Goal: Task Accomplishment & Management: Use online tool/utility

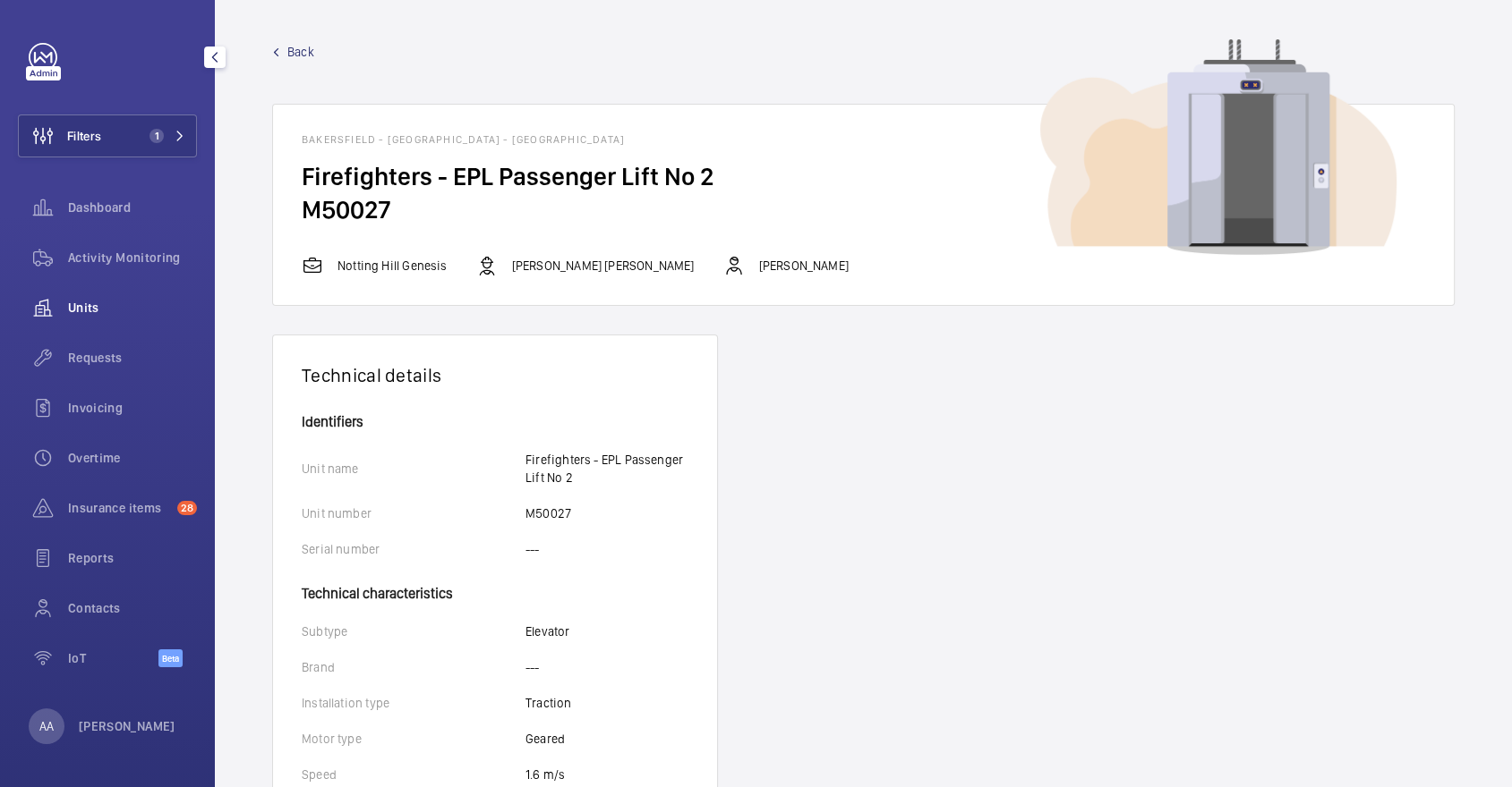
click at [67, 318] on wm-front-icon-button at bounding box center [43, 307] width 50 height 43
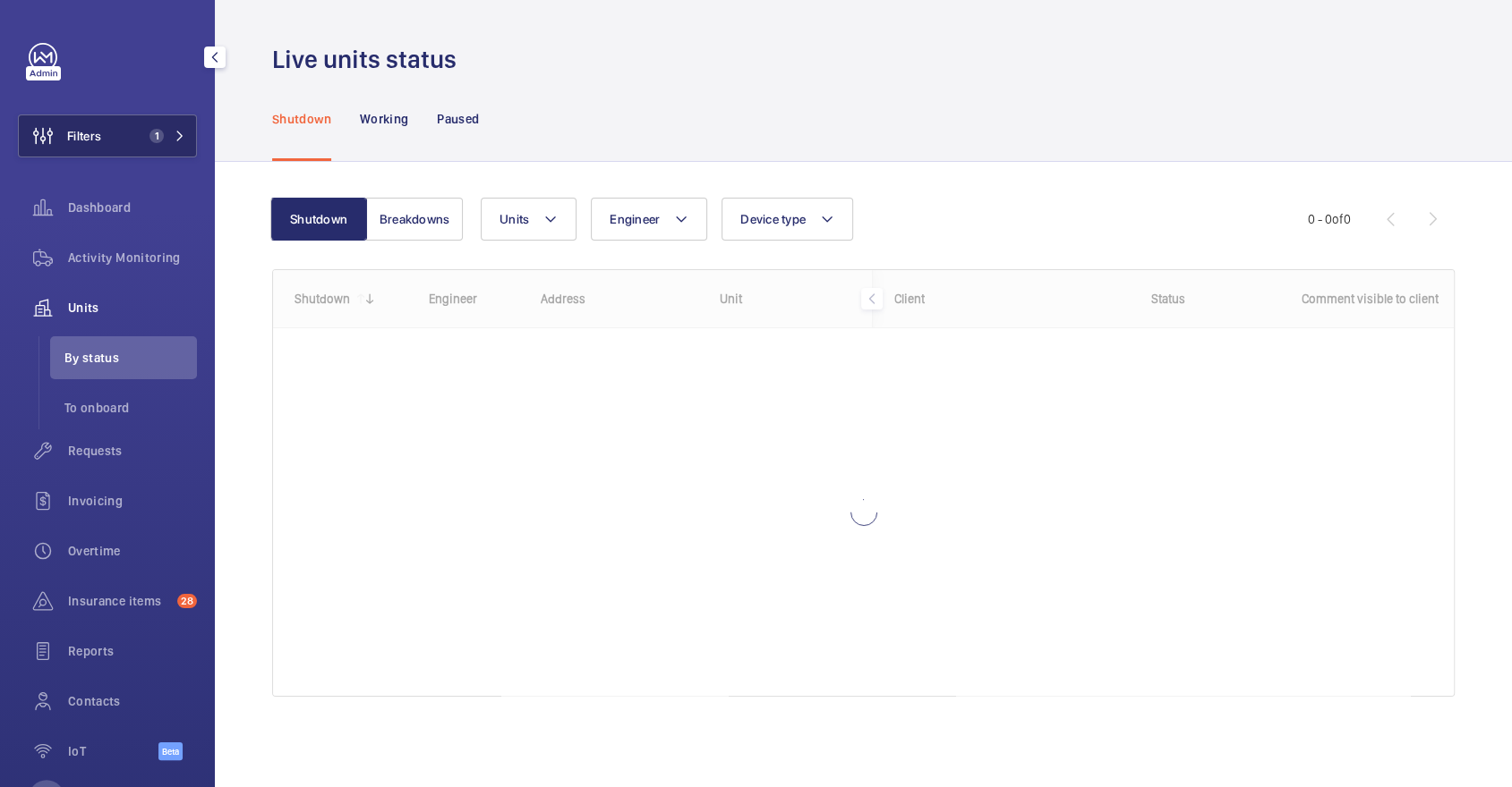
click at [149, 145] on button "Filters 1" at bounding box center [108, 136] width 179 height 43
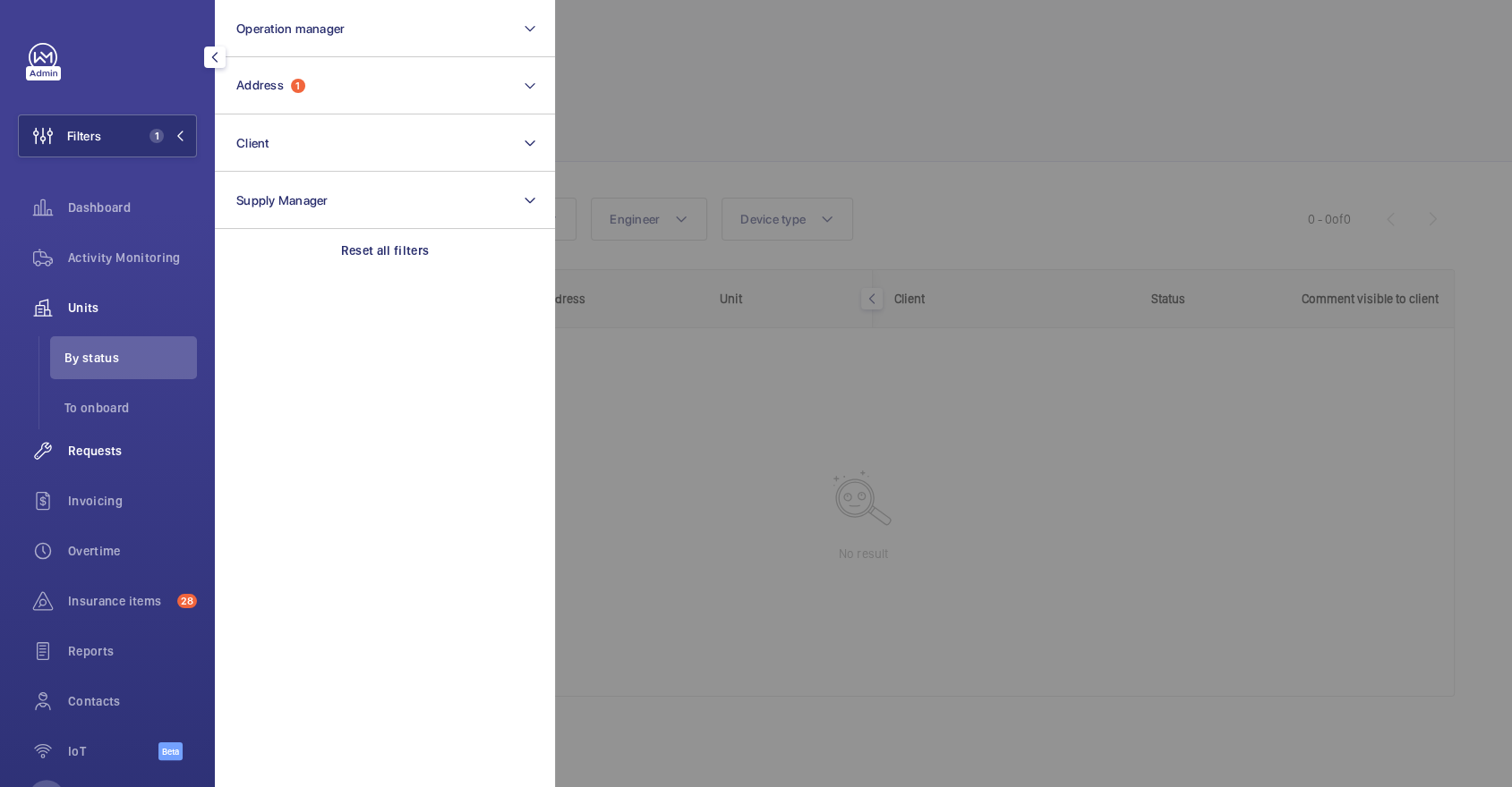
click at [183, 455] on span "Requests" at bounding box center [133, 451] width 129 height 18
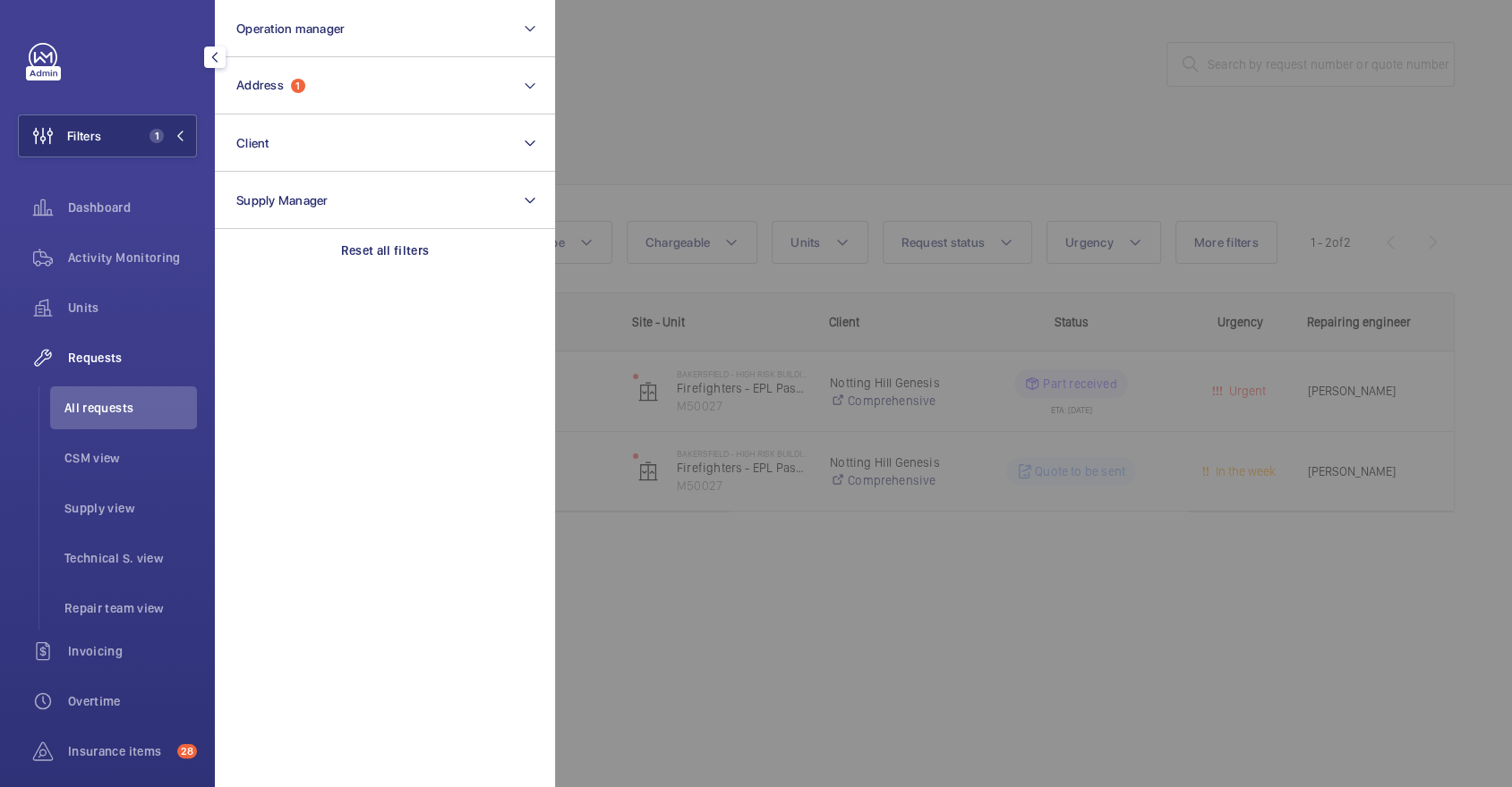
click at [767, 97] on div at bounding box center [1311, 394] width 1512 height 787
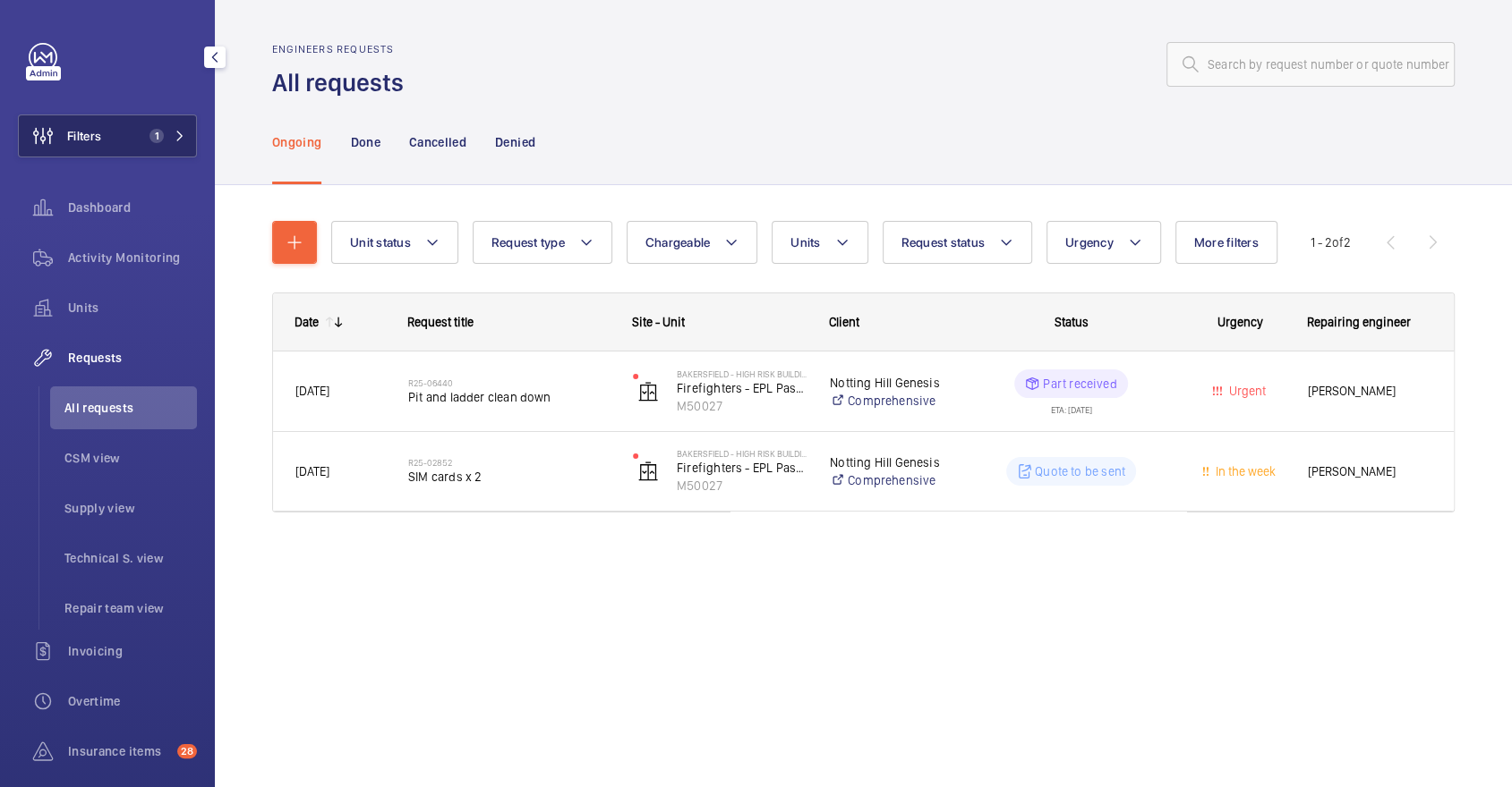
click at [178, 125] on button "Filters 1" at bounding box center [108, 136] width 179 height 43
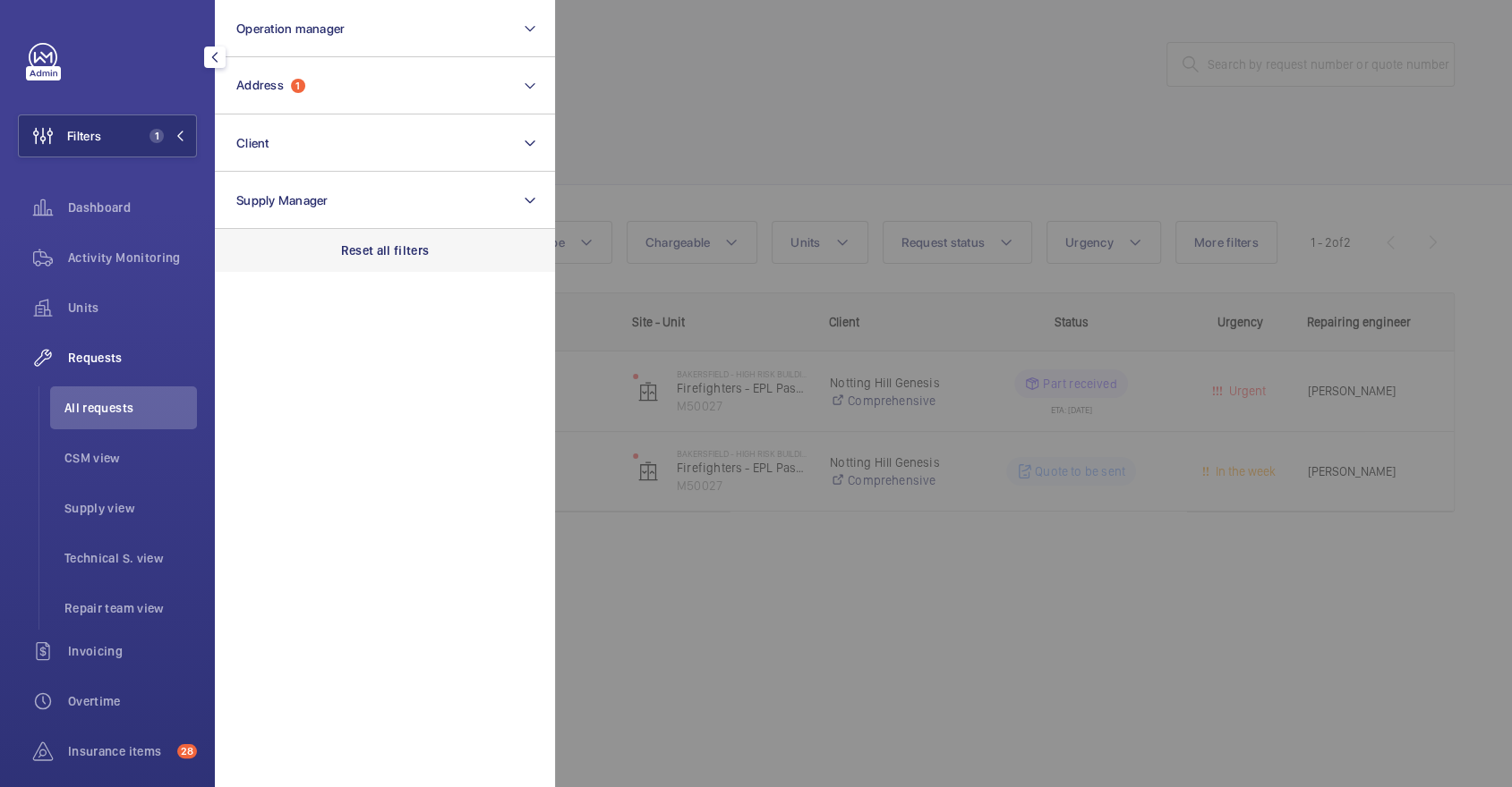
click at [417, 255] on p "Reset all filters" at bounding box center [385, 250] width 89 height 18
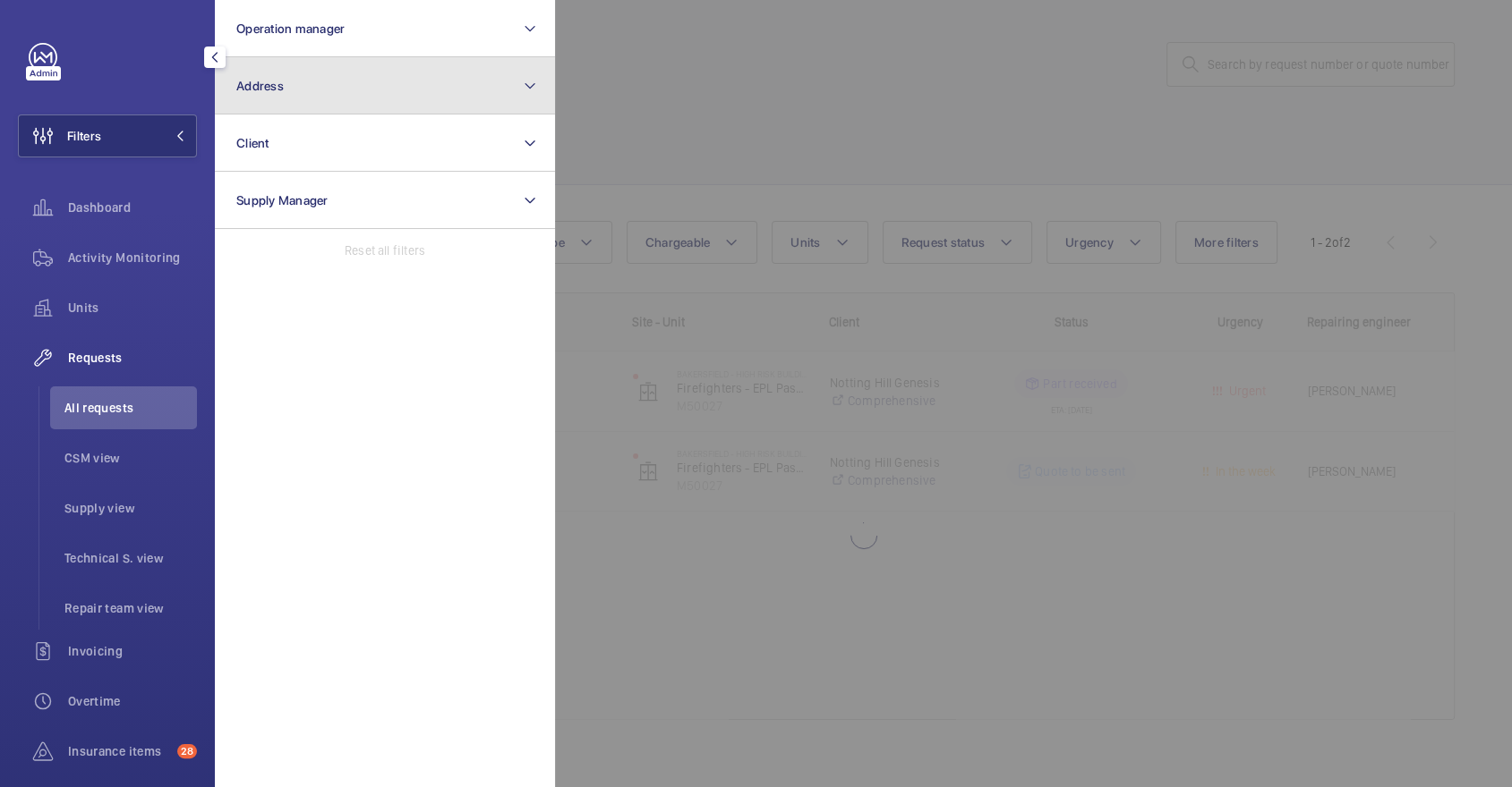
click at [324, 85] on button "Address" at bounding box center [385, 86] width 340 height 57
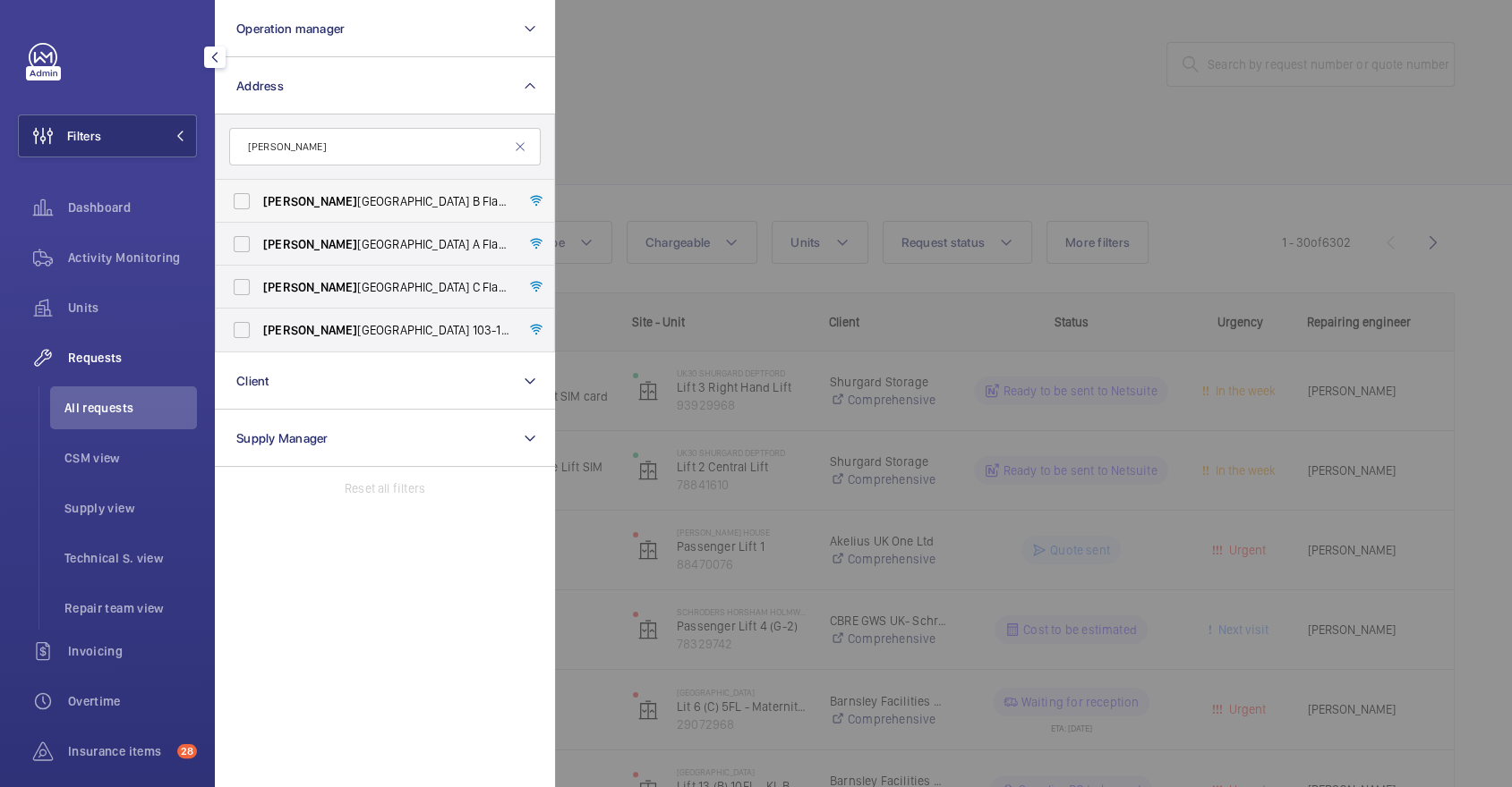
type input "[PERSON_NAME]"
click at [378, 206] on span "[PERSON_NAME][GEOGRAPHIC_DATA] B Flats 22-44 - High [STREET_ADDRESS][PERSON_NAM…" at bounding box center [386, 202] width 246 height 18
click at [259, 206] on input "[PERSON_NAME][GEOGRAPHIC_DATA] B Flats 22-44 - High [STREET_ADDRESS][PERSON_NAM…" at bounding box center [242, 202] width 36 height 36
checkbox input "true"
click at [396, 237] on span "[PERSON_NAME][GEOGRAPHIC_DATA] A Flats [STREET_ADDRESS][PERSON_NAME]" at bounding box center [386, 245] width 246 height 18
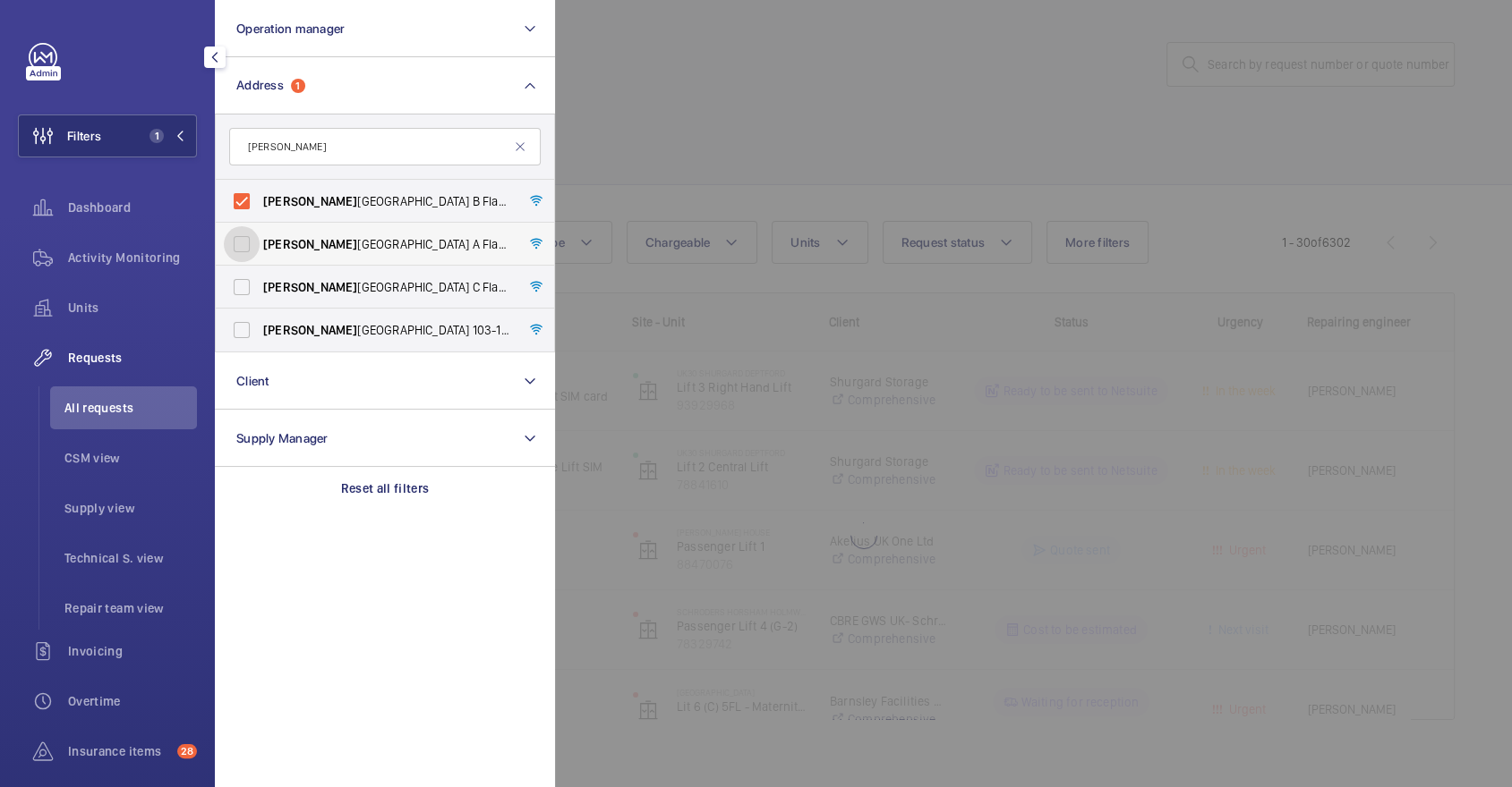
click at [259, 237] on input "[PERSON_NAME][GEOGRAPHIC_DATA] A Flats [STREET_ADDRESS][PERSON_NAME]" at bounding box center [242, 245] width 36 height 36
checkbox input "true"
click at [409, 280] on span "[PERSON_NAME][GEOGRAPHIC_DATA] C Flats [STREET_ADDRESS][PERSON_NAME]" at bounding box center [386, 287] width 246 height 18
click at [259, 280] on input "[PERSON_NAME][GEOGRAPHIC_DATA] C Flats [STREET_ADDRESS][PERSON_NAME]" at bounding box center [242, 287] width 36 height 36
checkbox input "true"
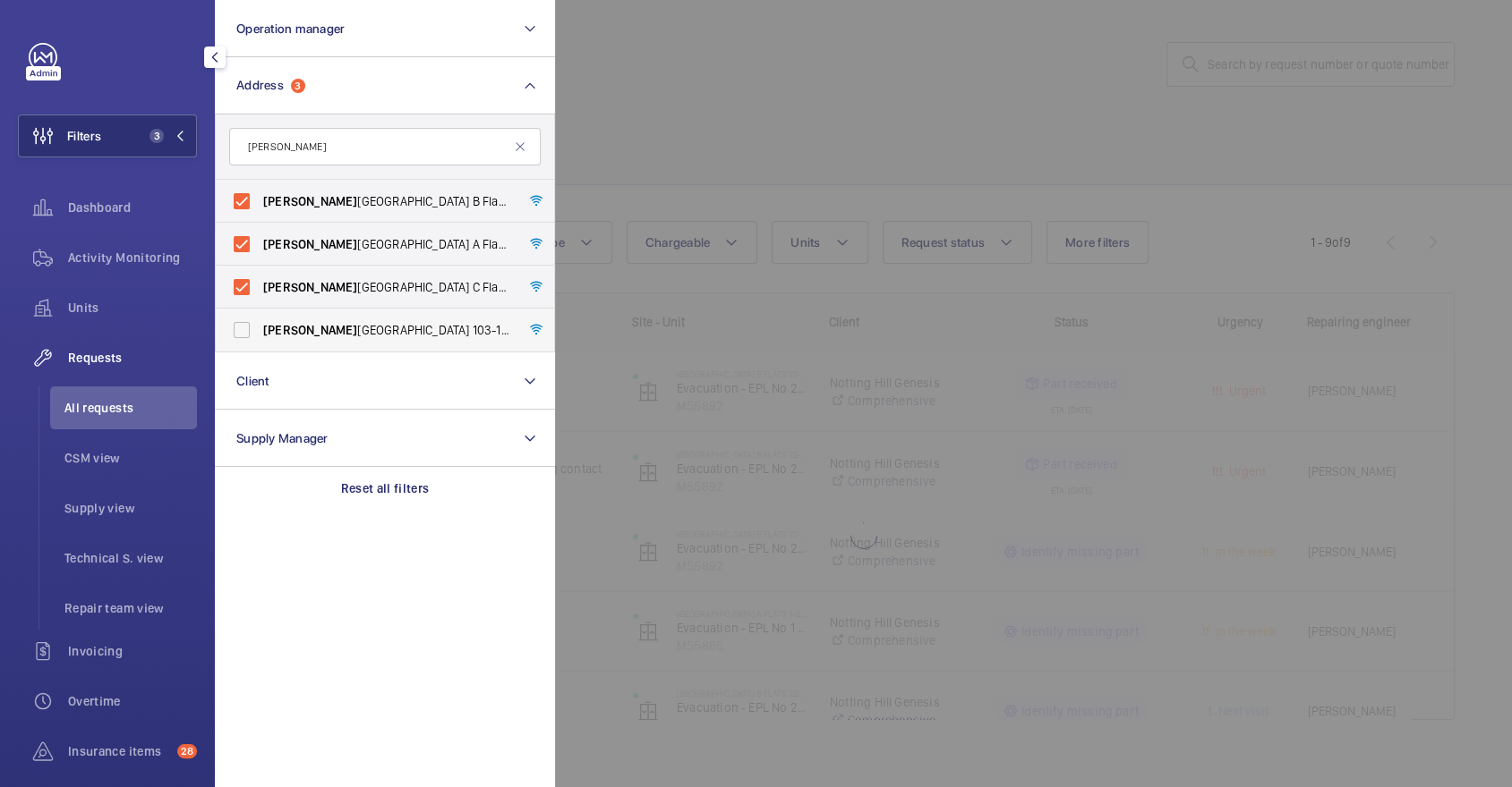
click at [425, 336] on span "[PERSON_NAME] ington Court Block D Flats [STREET_ADDRESS][PERSON_NAME]" at bounding box center [386, 330] width 246 height 18
click at [259, 336] on input "[PERSON_NAME] ington Court Block D Flats [STREET_ADDRESS][PERSON_NAME]" at bounding box center [242, 330] width 36 height 36
checkbox input "true"
click at [735, 174] on div at bounding box center [1311, 394] width 1512 height 787
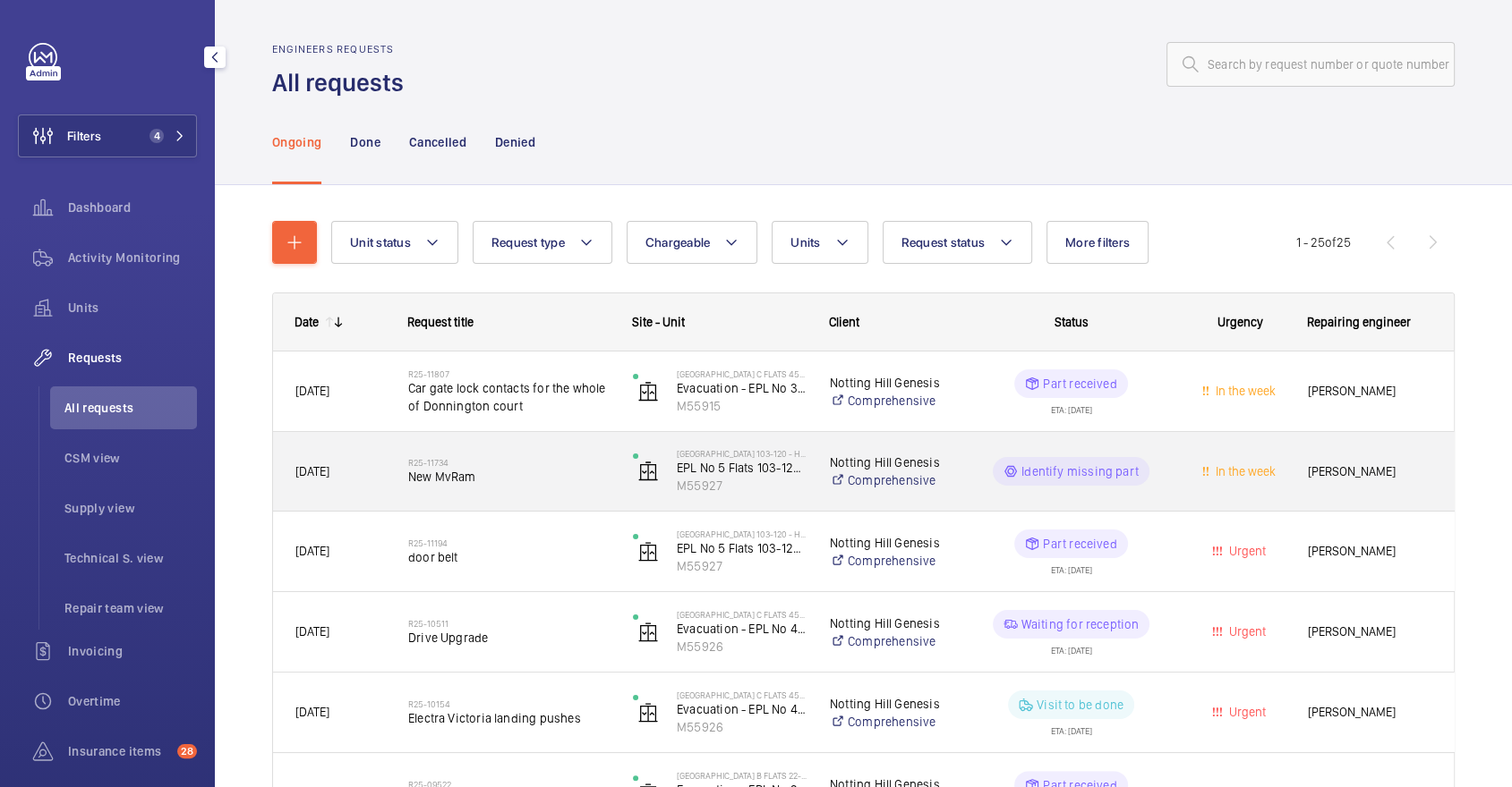
click at [566, 468] on span "New MvRam" at bounding box center [508, 477] width 202 height 18
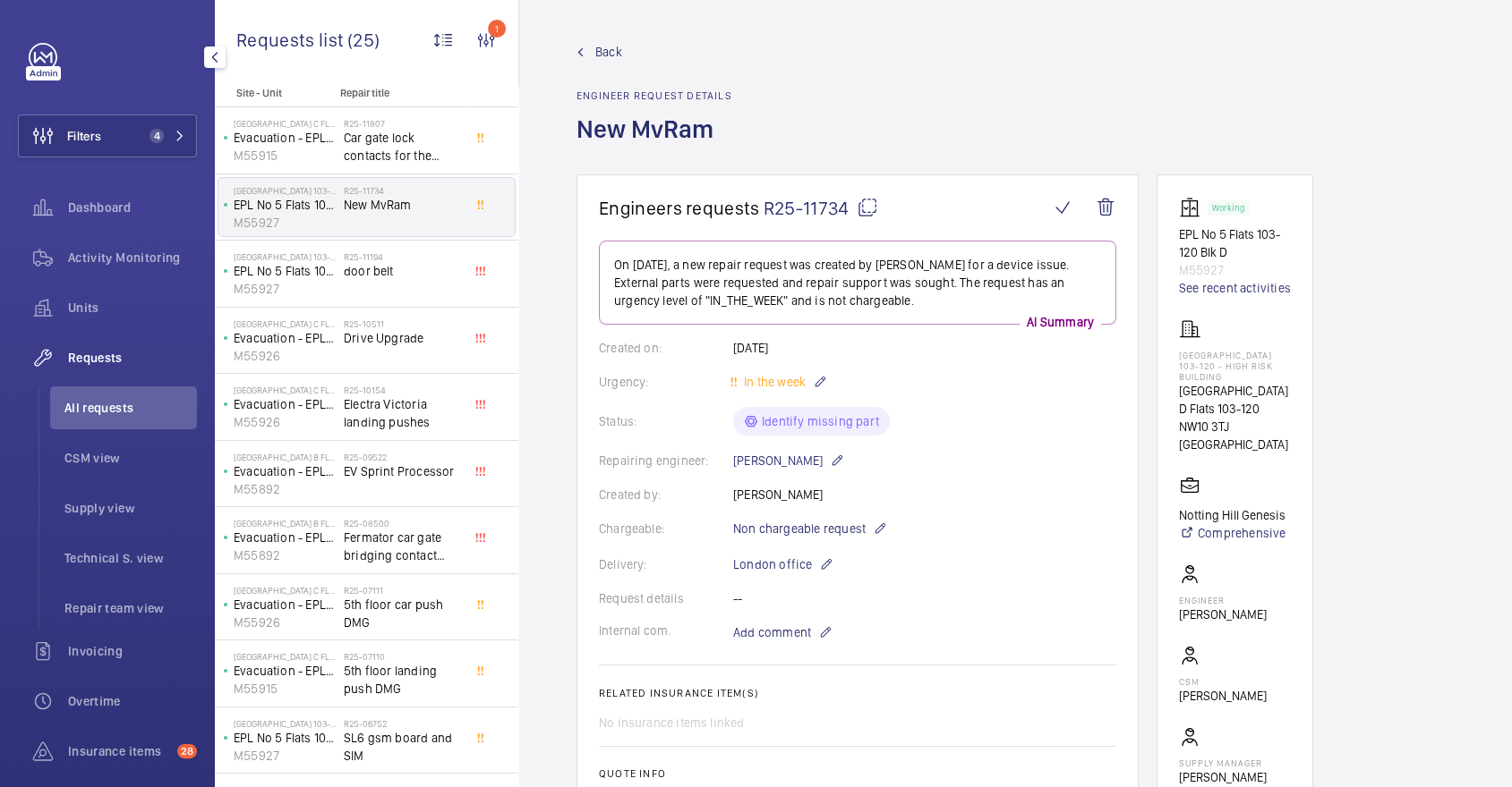
click at [870, 199] on mat-icon at bounding box center [867, 208] width 22 height 22
click at [146, 272] on div "Activity Monitoring" at bounding box center [108, 258] width 179 height 43
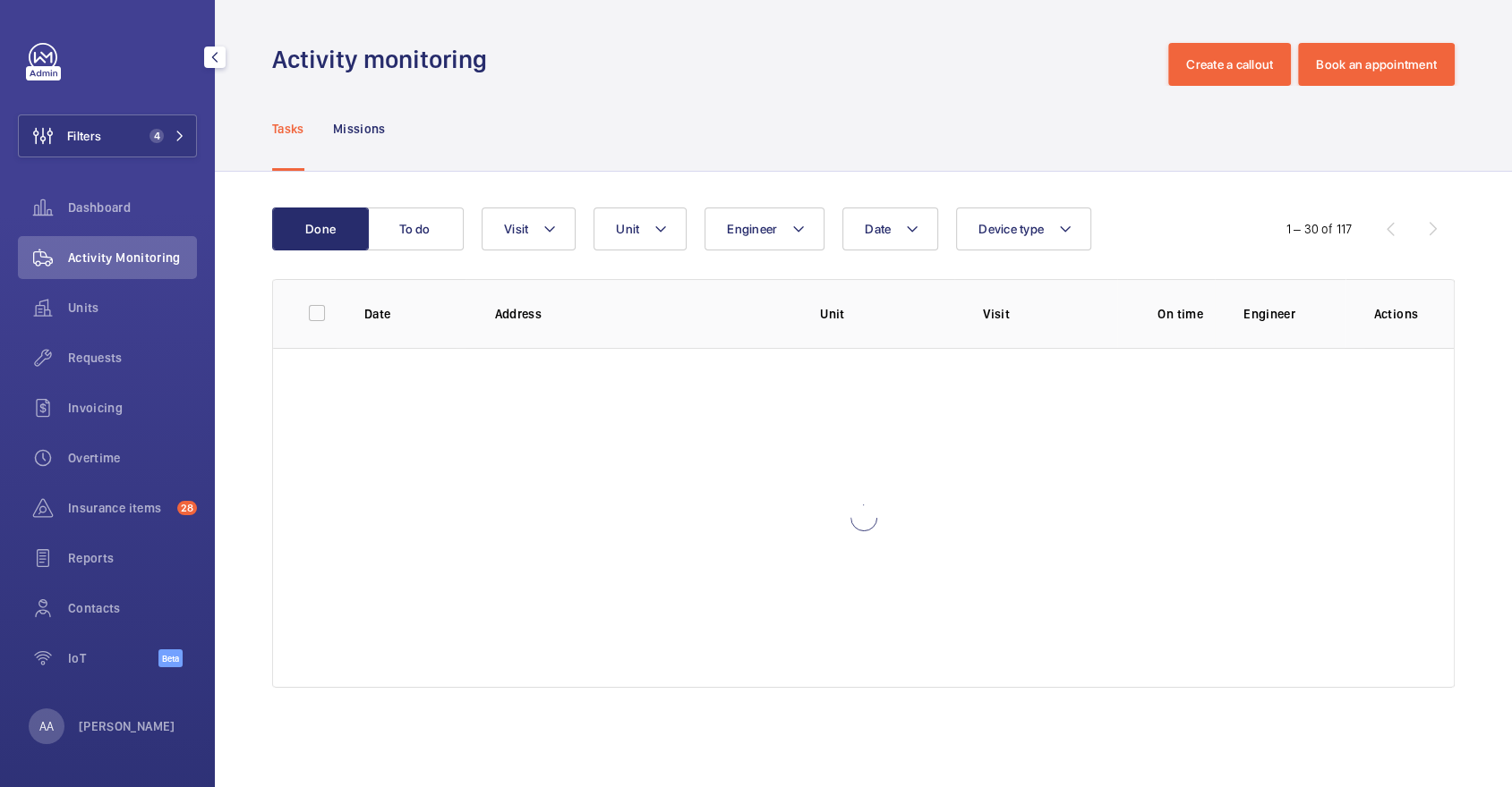
click at [156, 107] on div "Filters 4 Dashboard Activity Monitoring Units Requests Invoicing Overtime Insur…" at bounding box center [108, 365] width 179 height 644
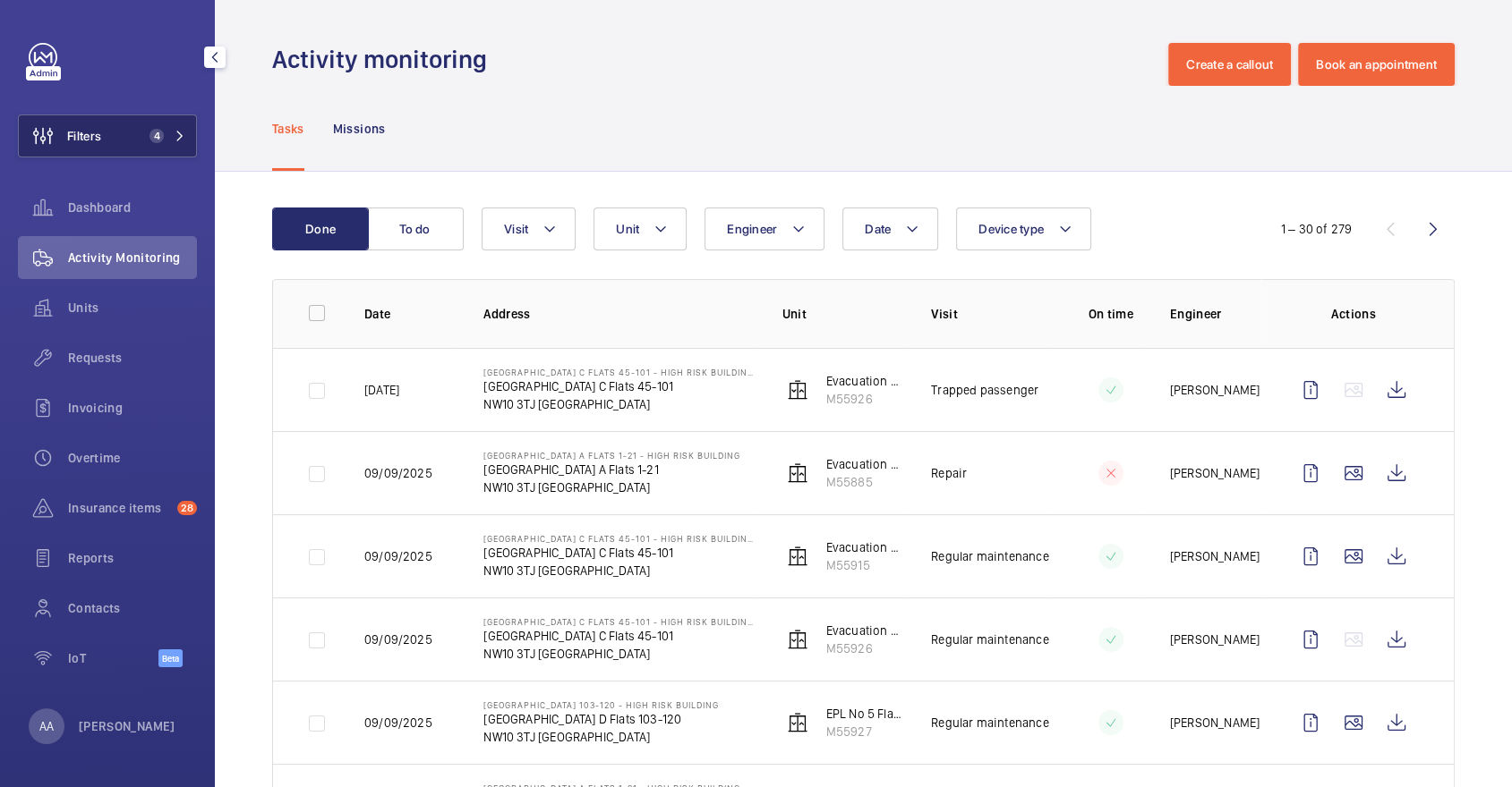
click at [168, 138] on span "4" at bounding box center [164, 136] width 43 height 14
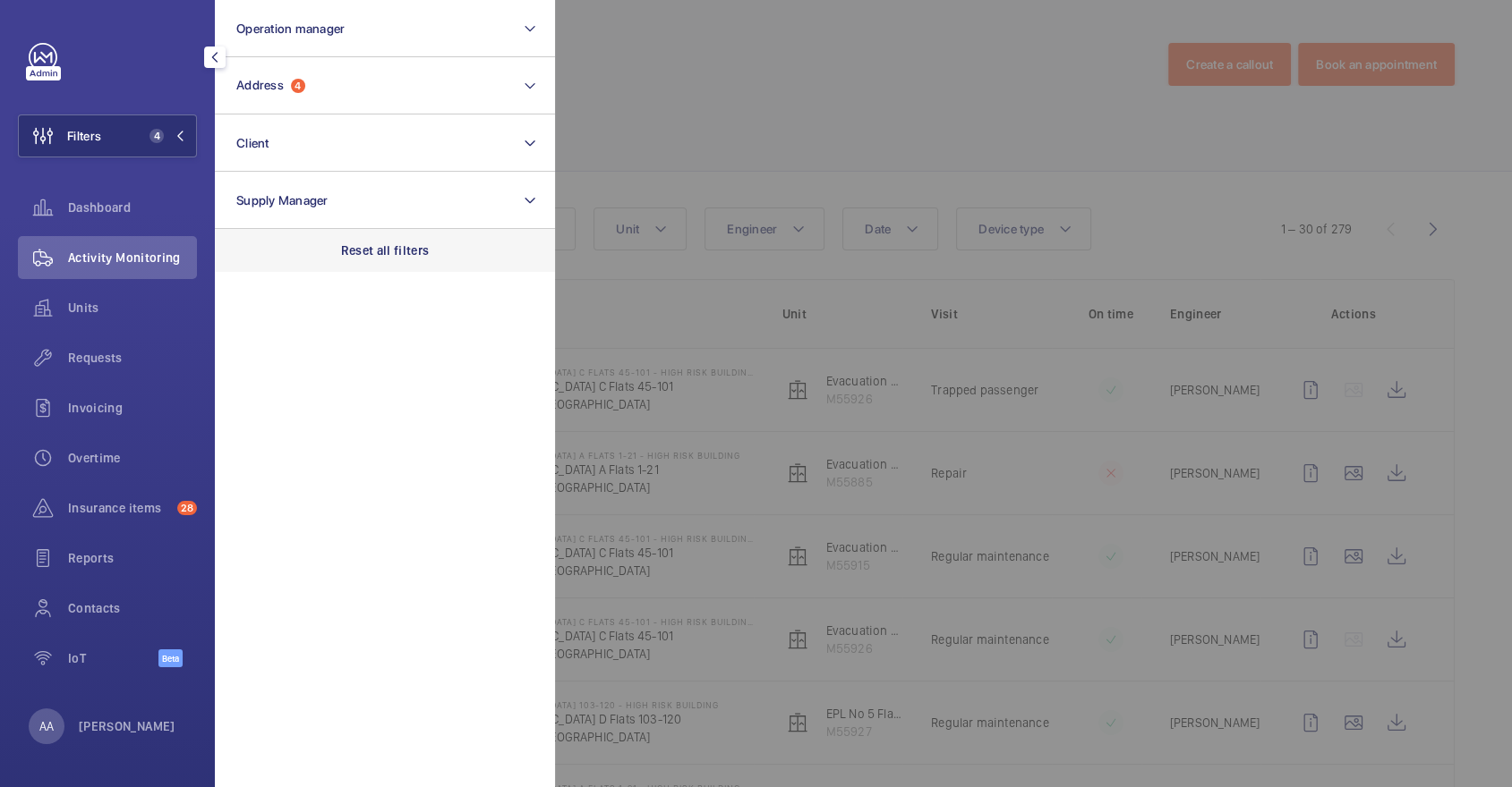
click at [385, 238] on div "Reset all filters" at bounding box center [385, 251] width 340 height 43
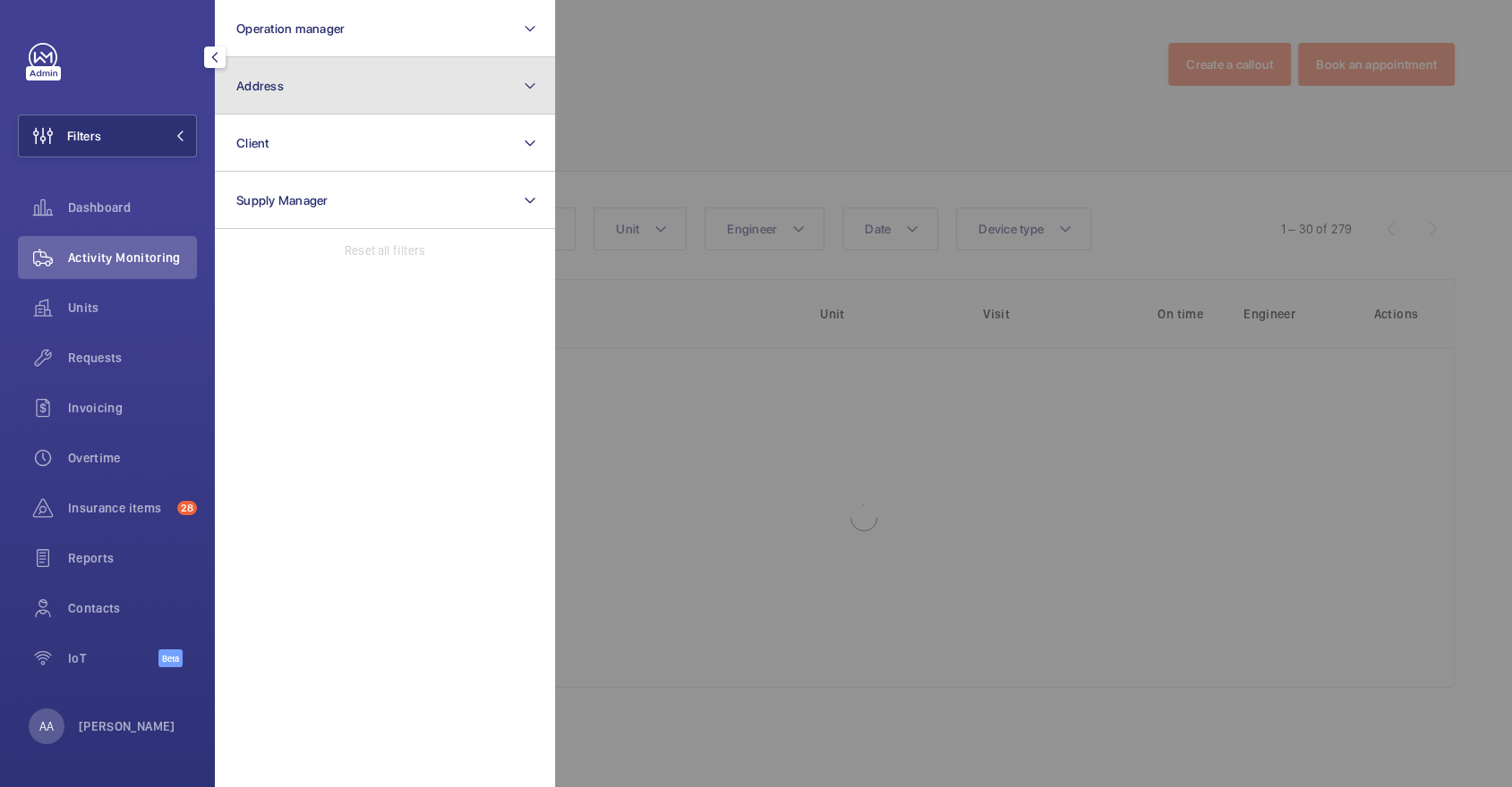
click at [321, 83] on button "Address" at bounding box center [385, 86] width 340 height 57
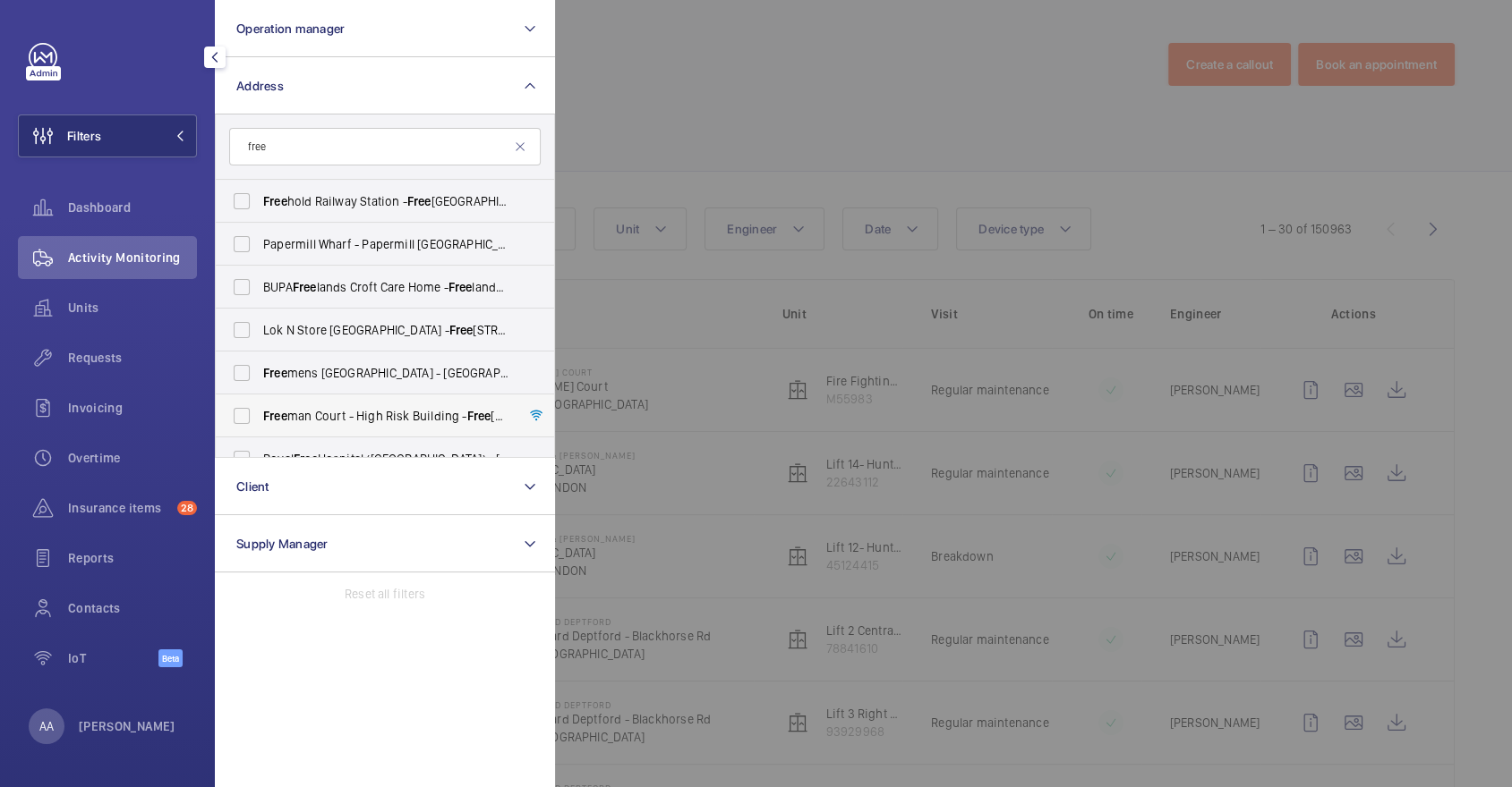
type input "free"
click at [371, 416] on span "Free man Court - High Risk Building - [GEOGRAPHIC_DATA] 1LA" at bounding box center [386, 416] width 246 height 18
click at [259, 416] on input "Free man Court - High Risk Building - [GEOGRAPHIC_DATA] 1LA" at bounding box center [242, 416] width 36 height 36
checkbox input "true"
click at [747, 140] on div at bounding box center [1311, 394] width 1512 height 787
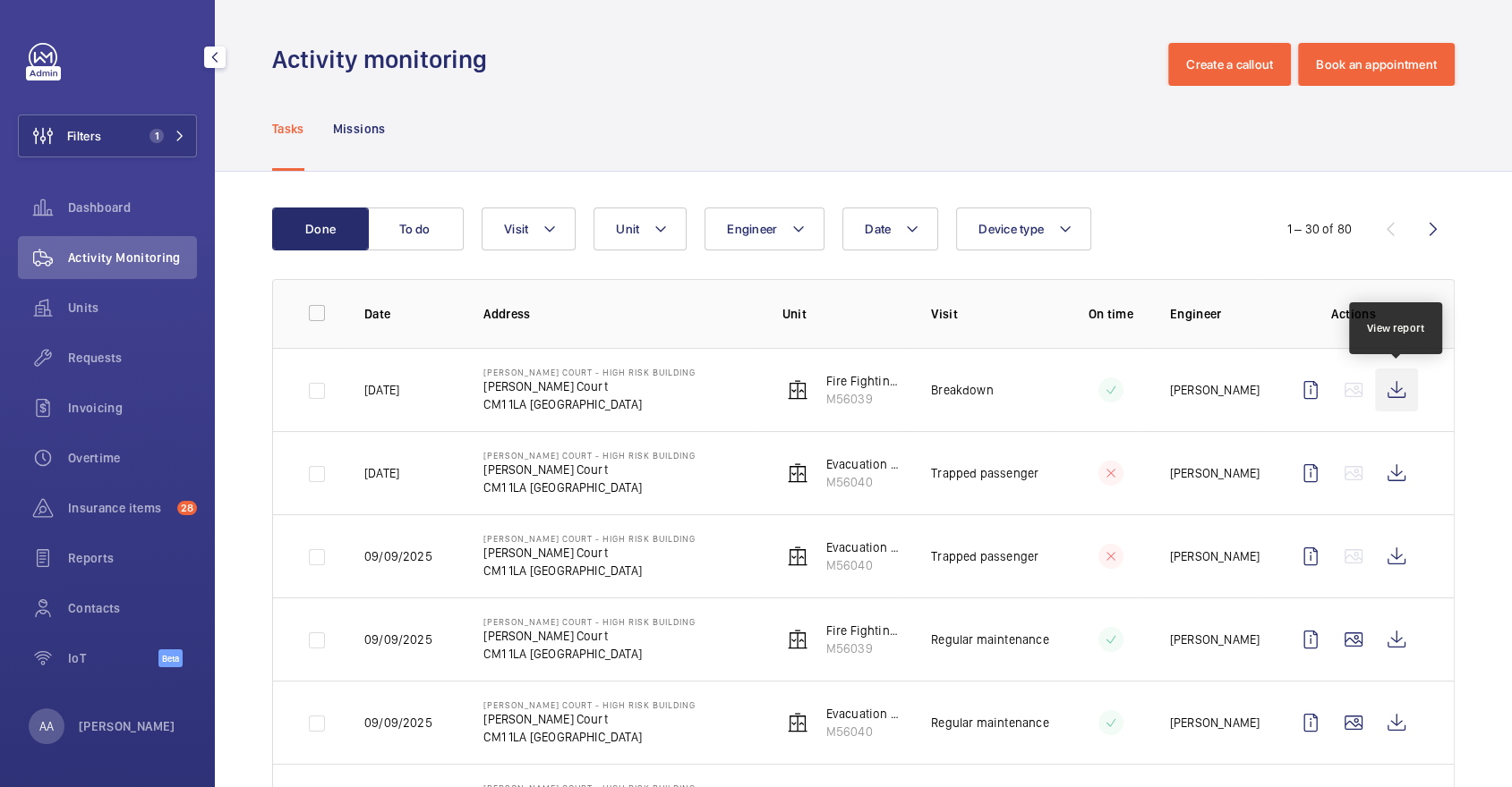
click at [1395, 392] on wm-front-icon-button at bounding box center [1396, 390] width 43 height 43
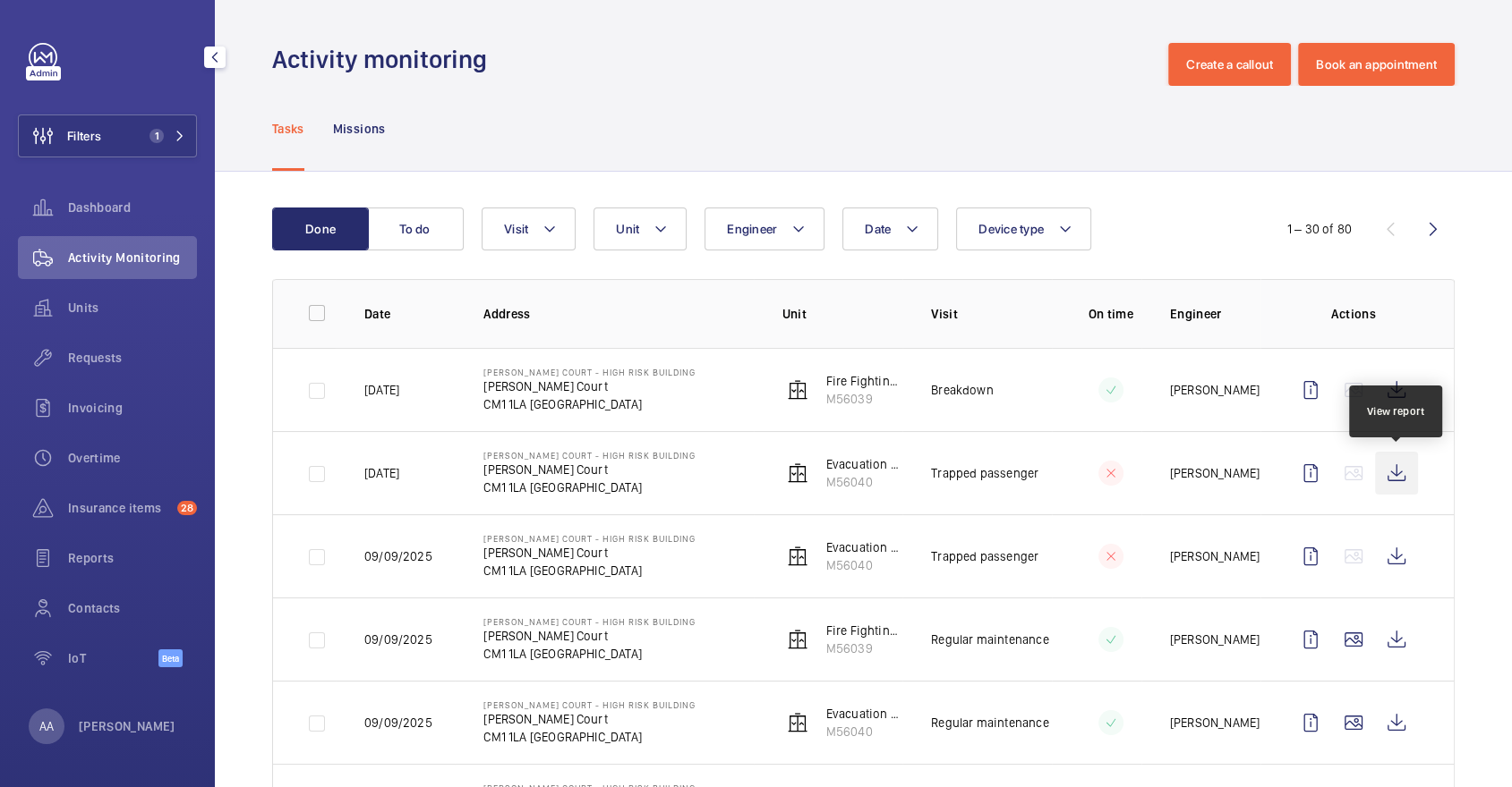
click at [1400, 463] on wm-front-icon-button at bounding box center [1396, 473] width 43 height 43
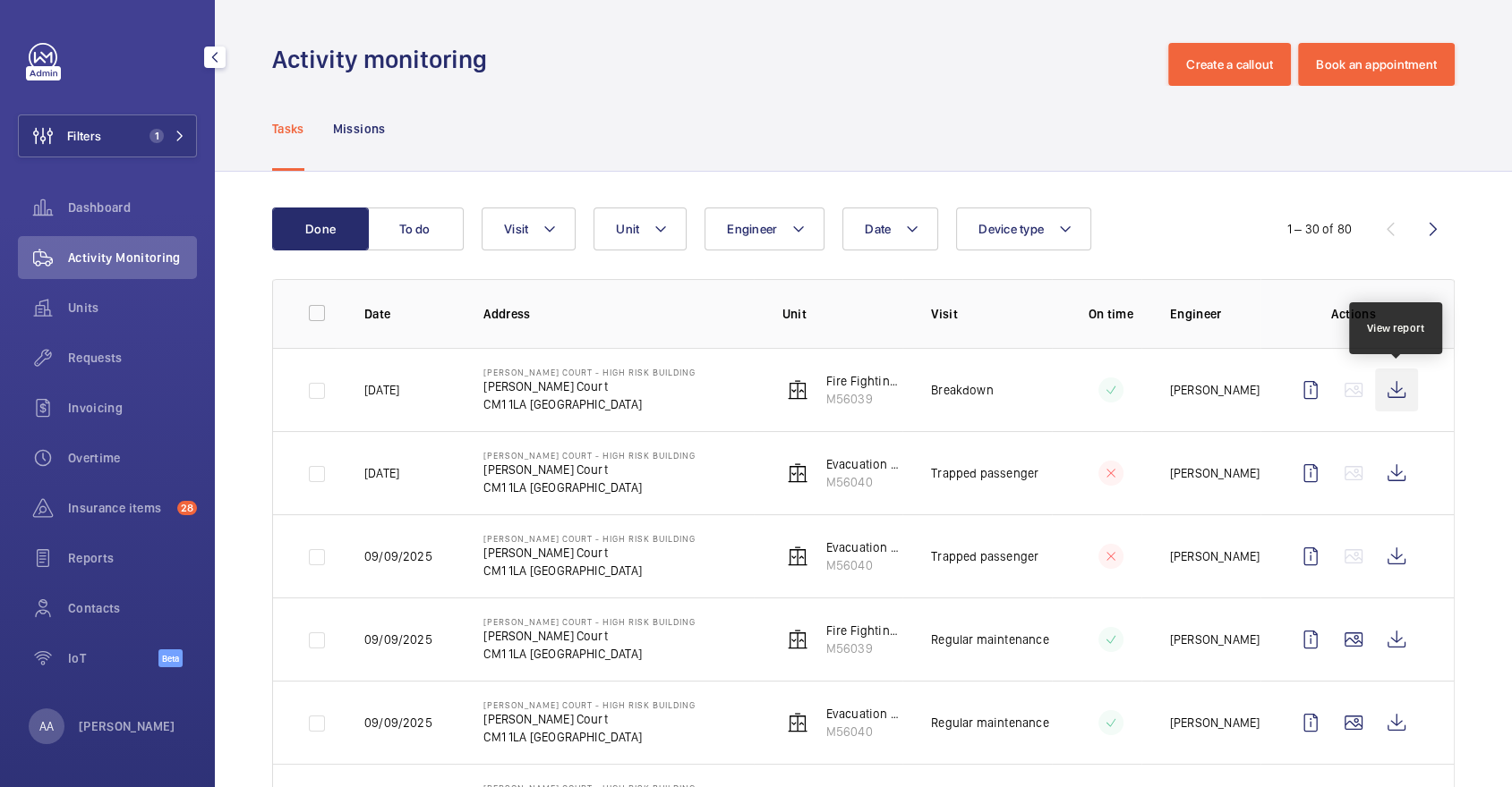
click at [1406, 401] on wm-front-icon-button at bounding box center [1396, 390] width 43 height 43
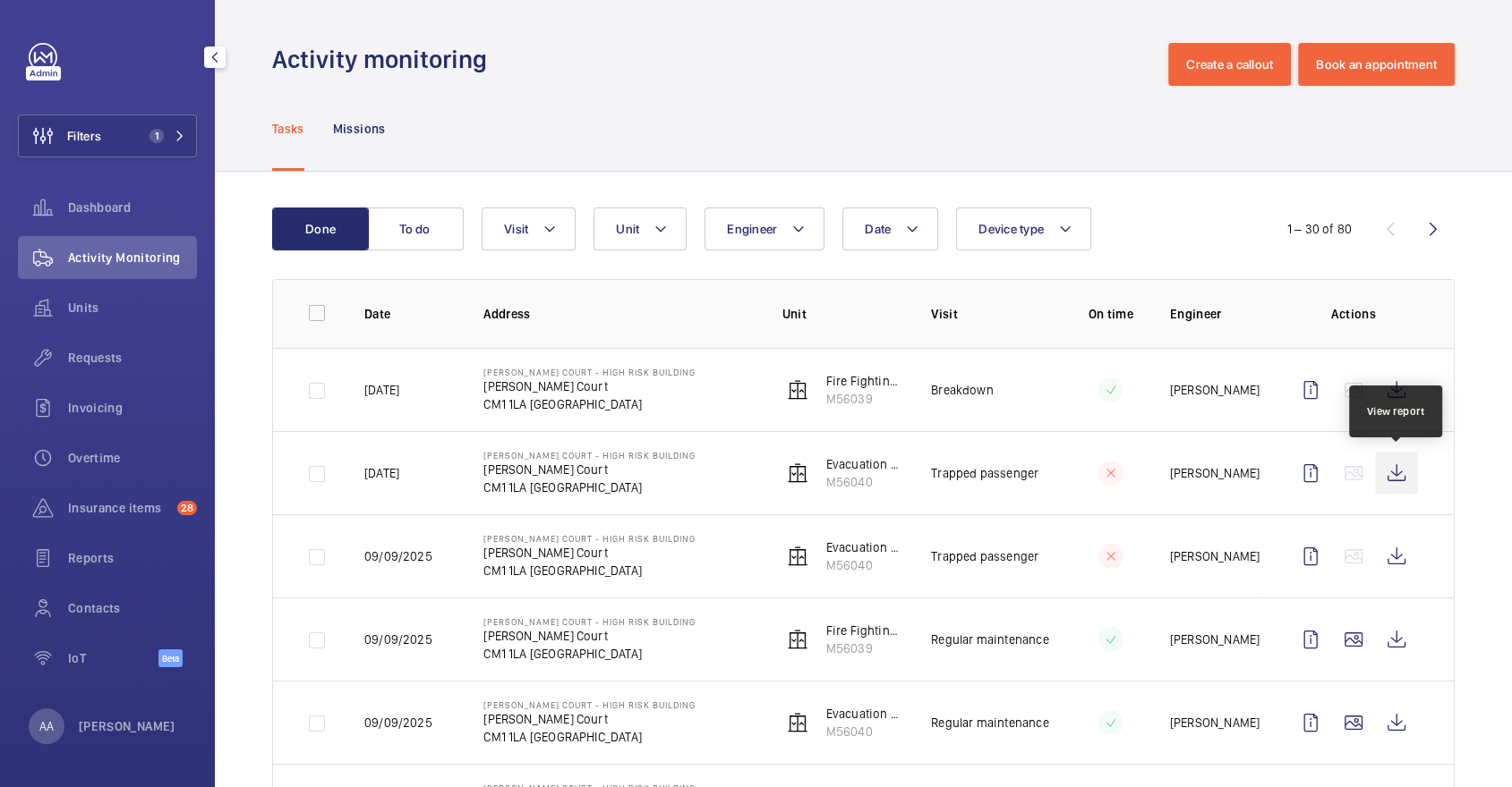
click at [1417, 491] on wm-front-icon-button at bounding box center [1396, 473] width 43 height 43
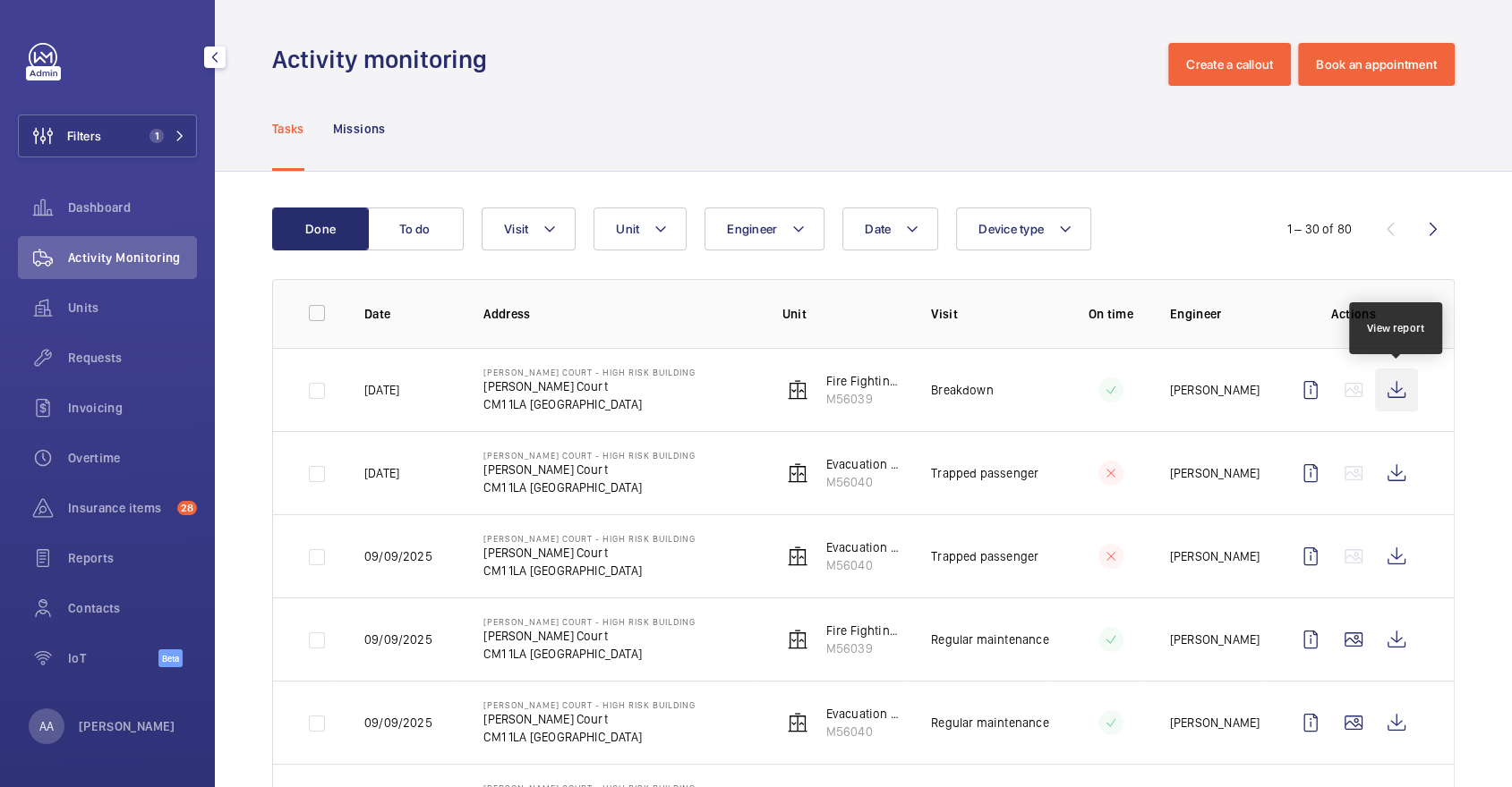
click at [1412, 375] on wm-front-icon-button at bounding box center [1396, 390] width 43 height 43
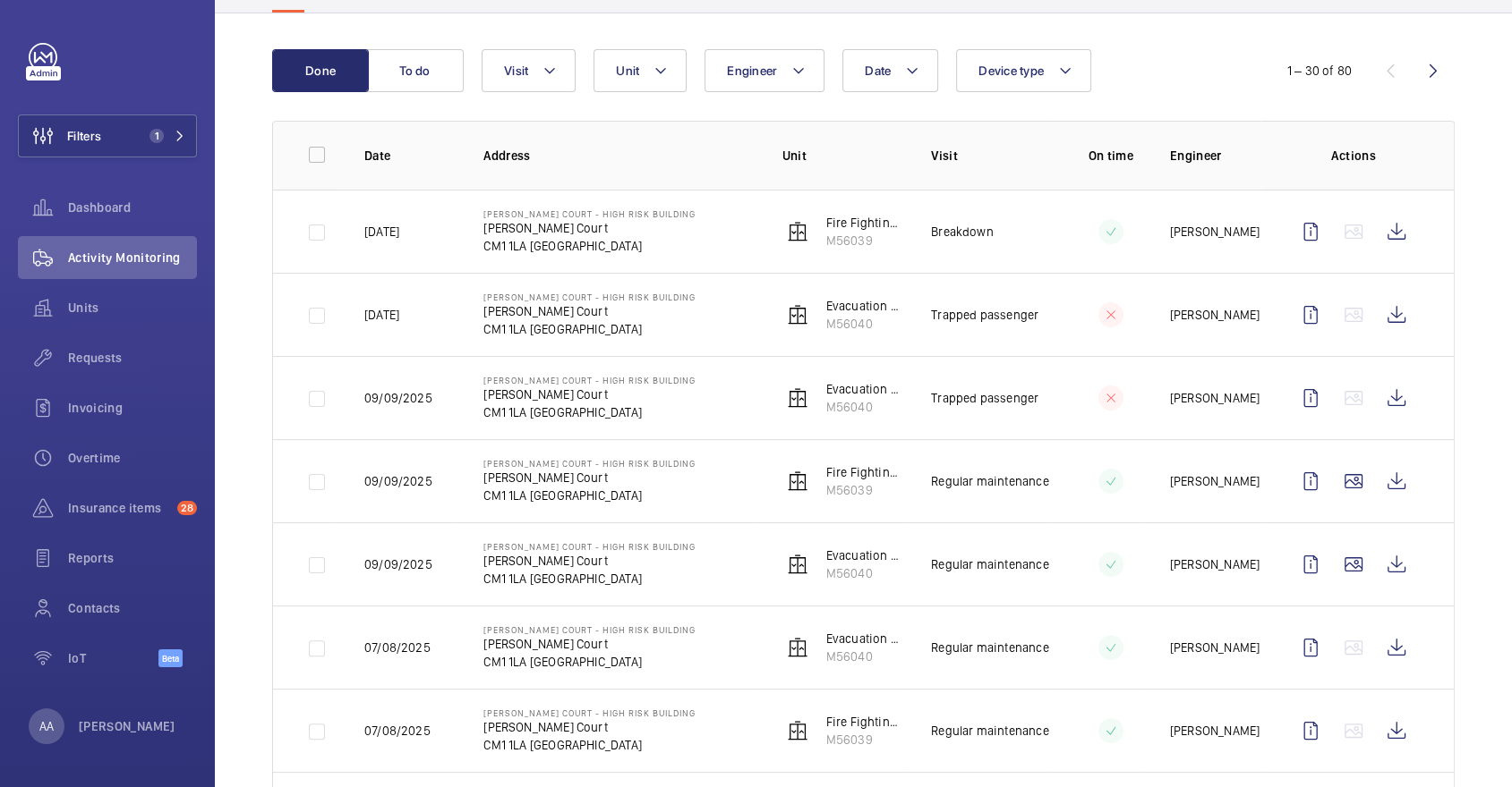
scroll to position [164, 0]
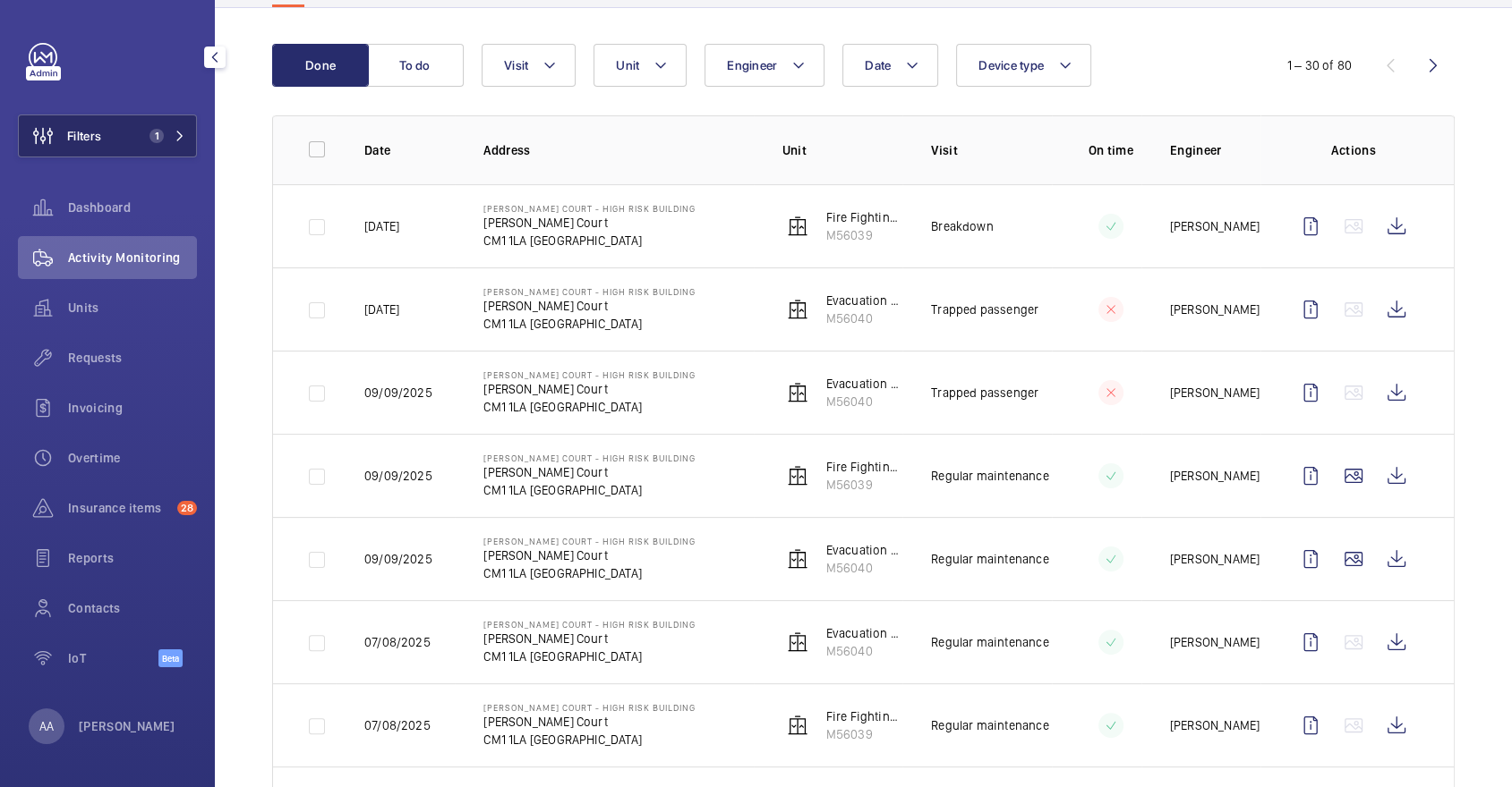
click at [128, 131] on button "Filters 1" at bounding box center [108, 136] width 179 height 43
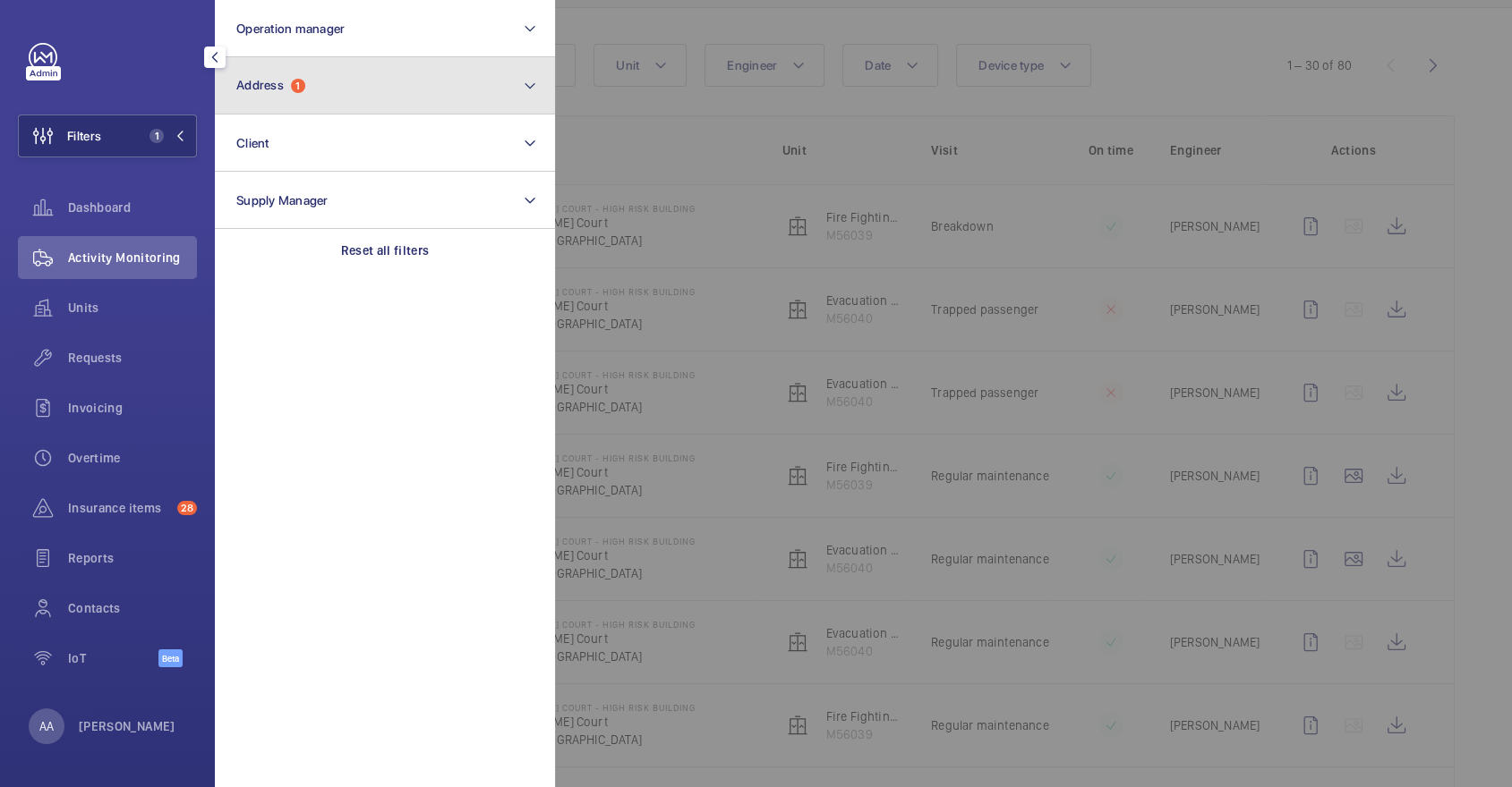
click at [323, 70] on button "Address 1" at bounding box center [385, 86] width 340 height 57
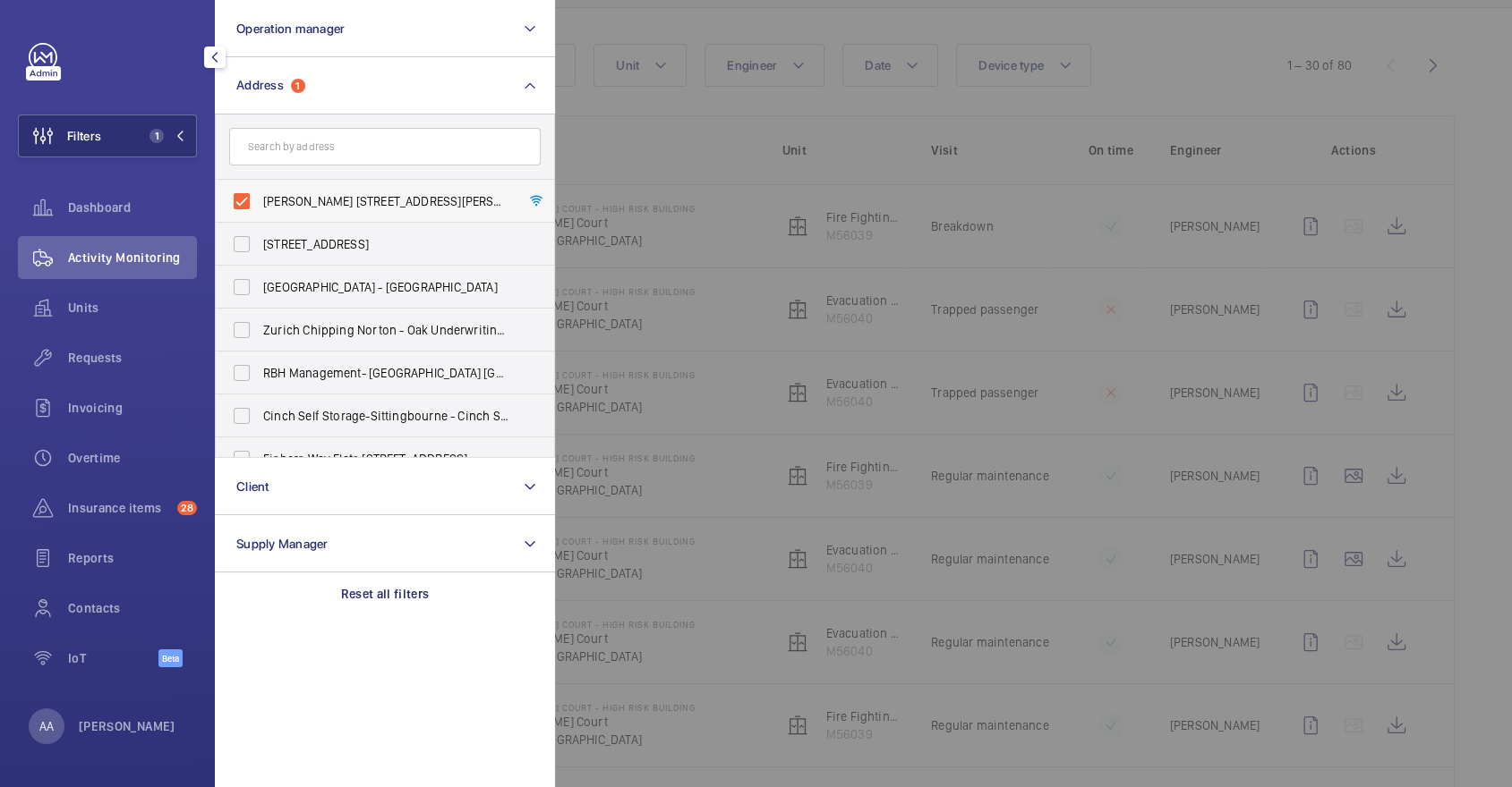
click at [439, 195] on span "[PERSON_NAME] [STREET_ADDRESS][PERSON_NAME]" at bounding box center [386, 202] width 246 height 18
click at [259, 195] on input "[PERSON_NAME] [STREET_ADDRESS][PERSON_NAME]" at bounding box center [242, 202] width 36 height 36
checkbox input "false"
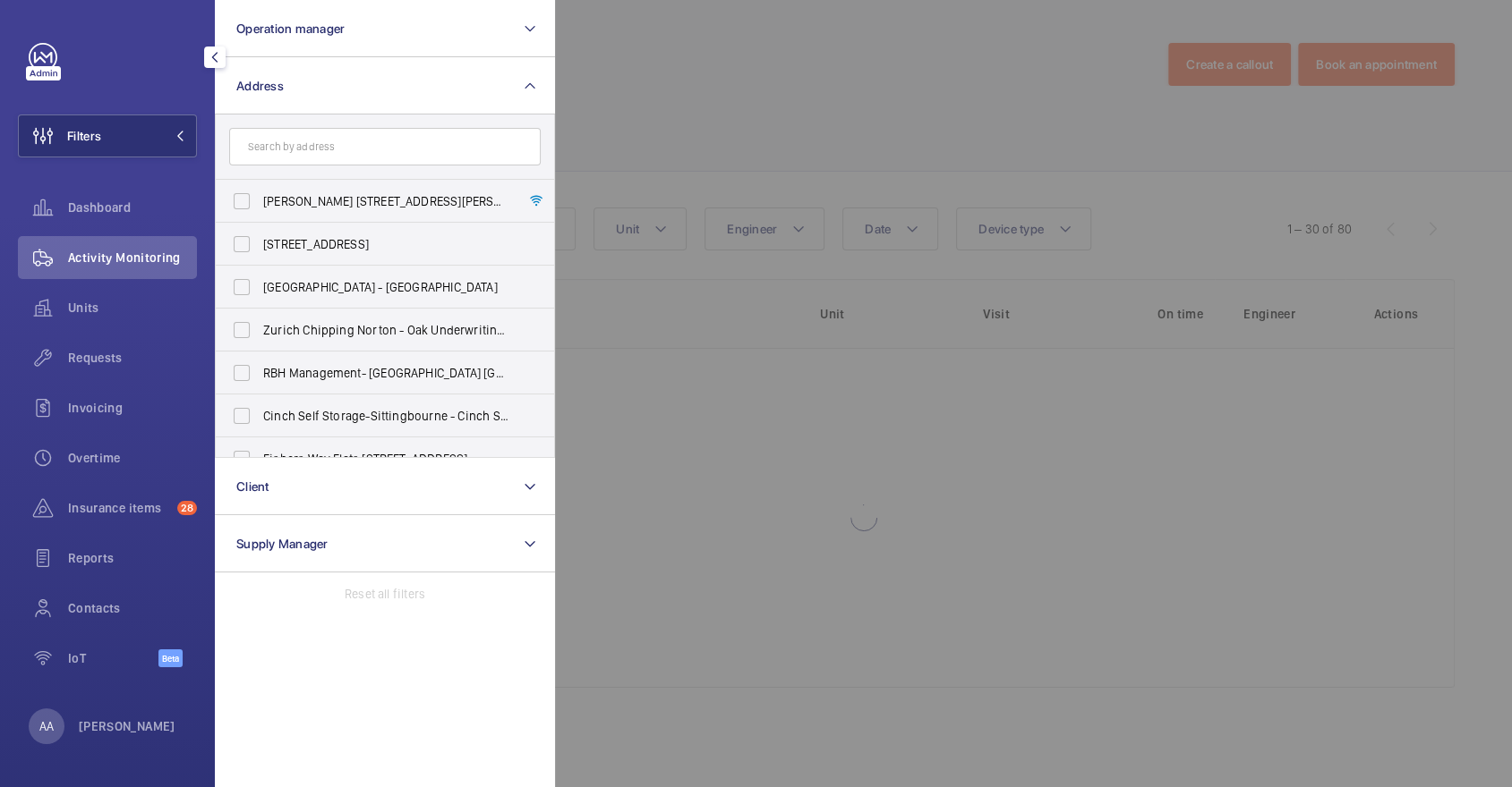
click at [656, 127] on div at bounding box center [1311, 394] width 1512 height 787
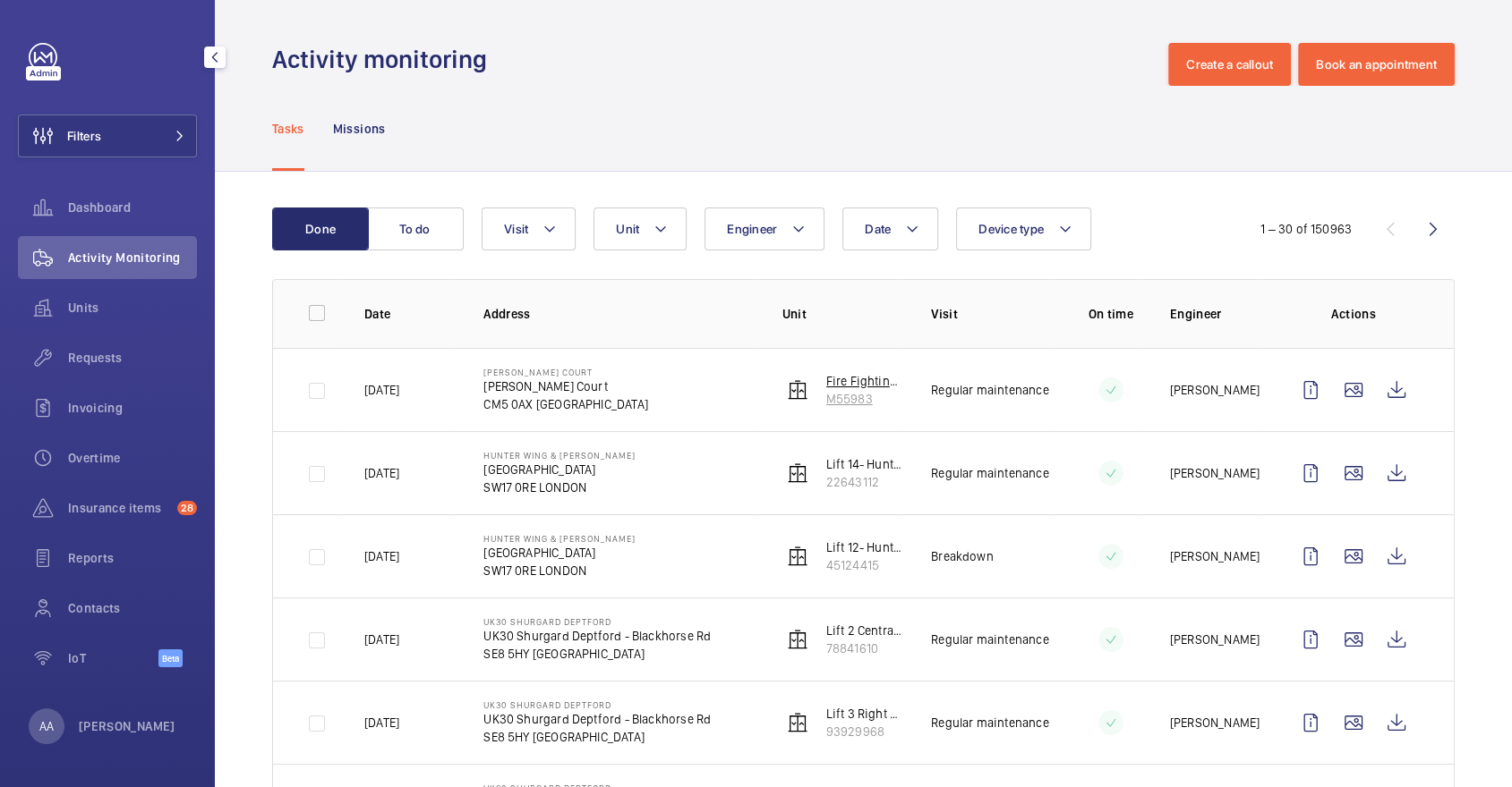
click at [794, 380] on img at bounding box center [797, 390] width 22 height 22
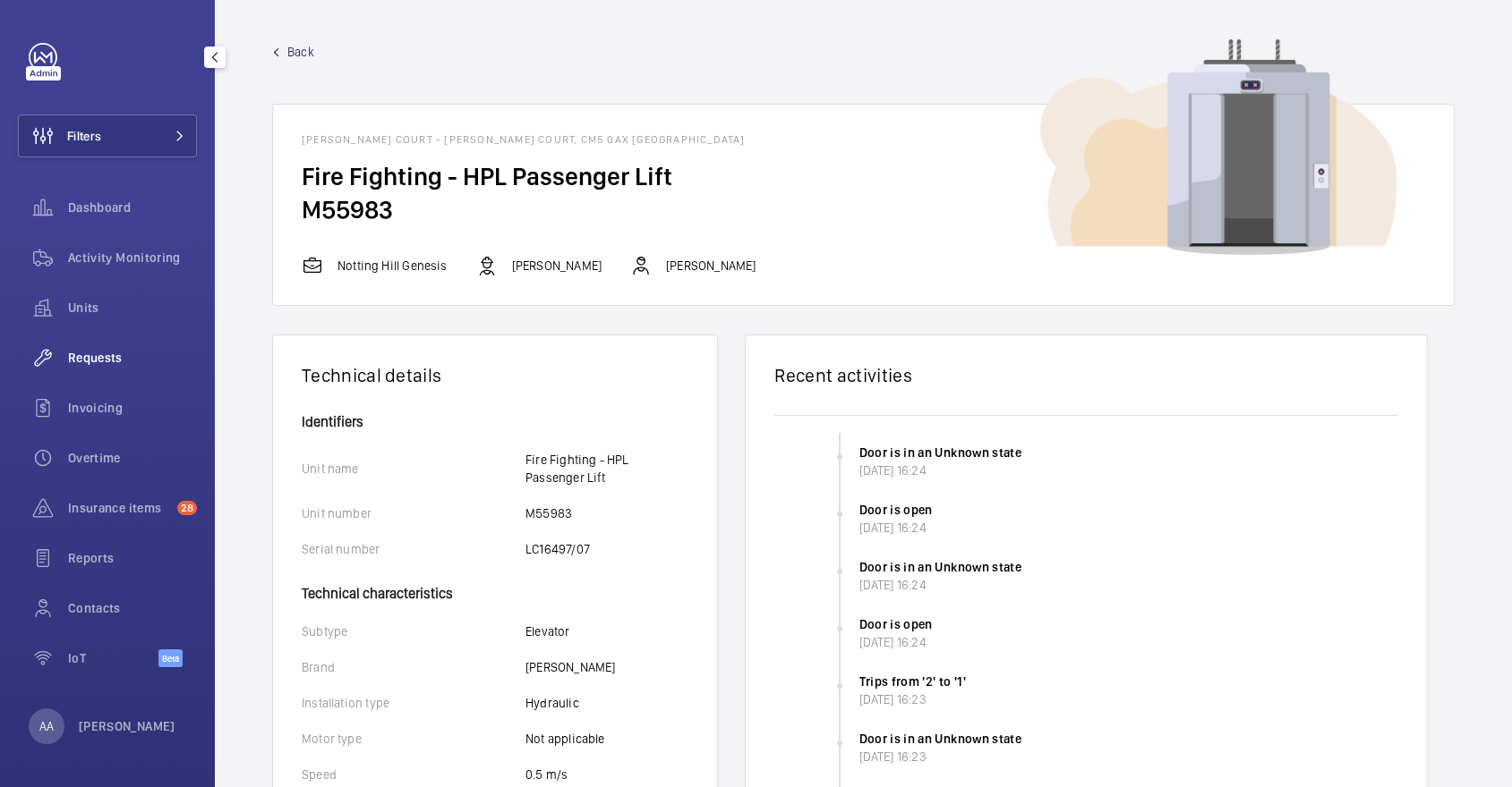
click at [95, 360] on span "Requests" at bounding box center [133, 358] width 129 height 18
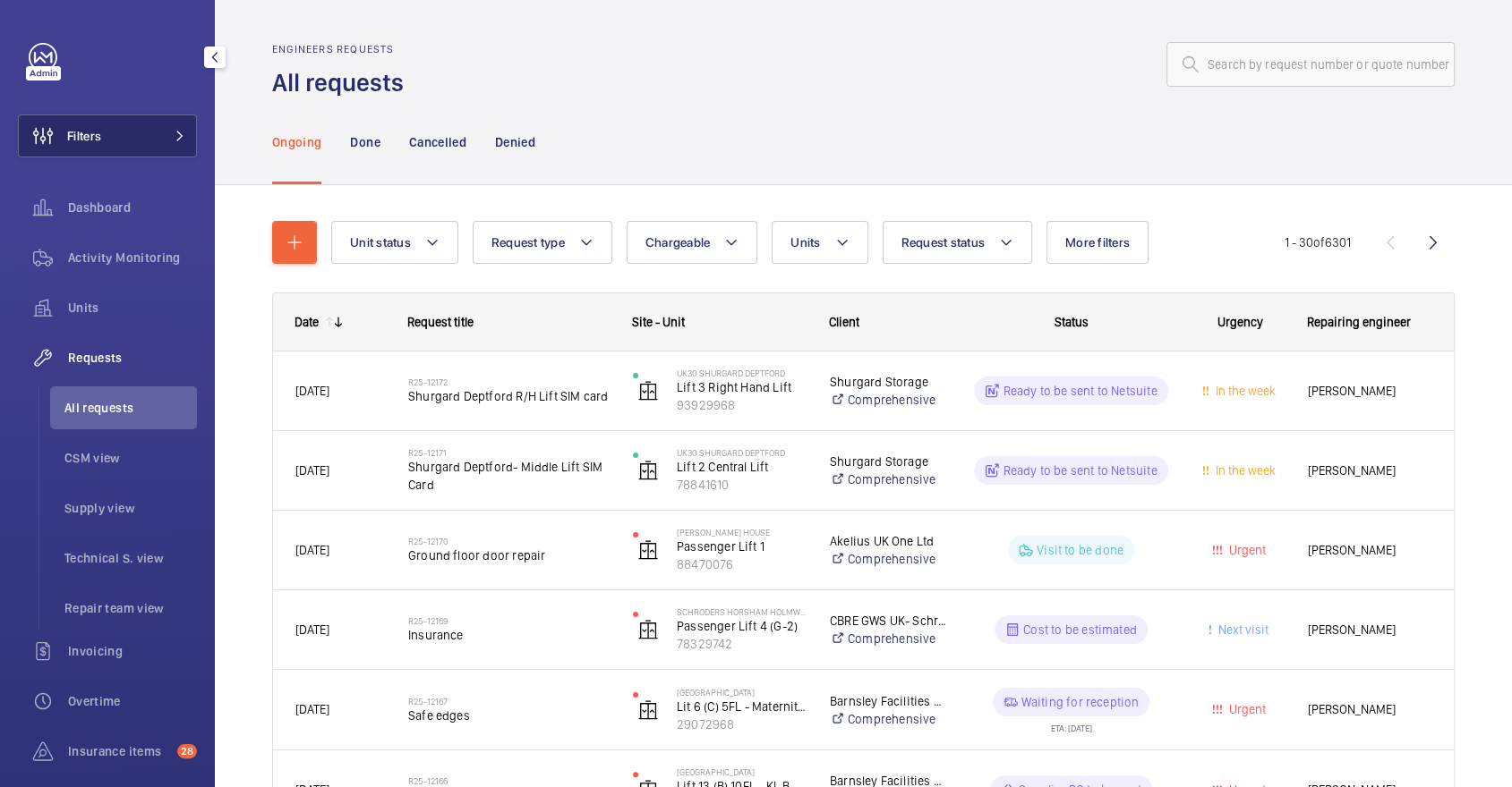
click at [169, 137] on span at bounding box center [175, 136] width 22 height 11
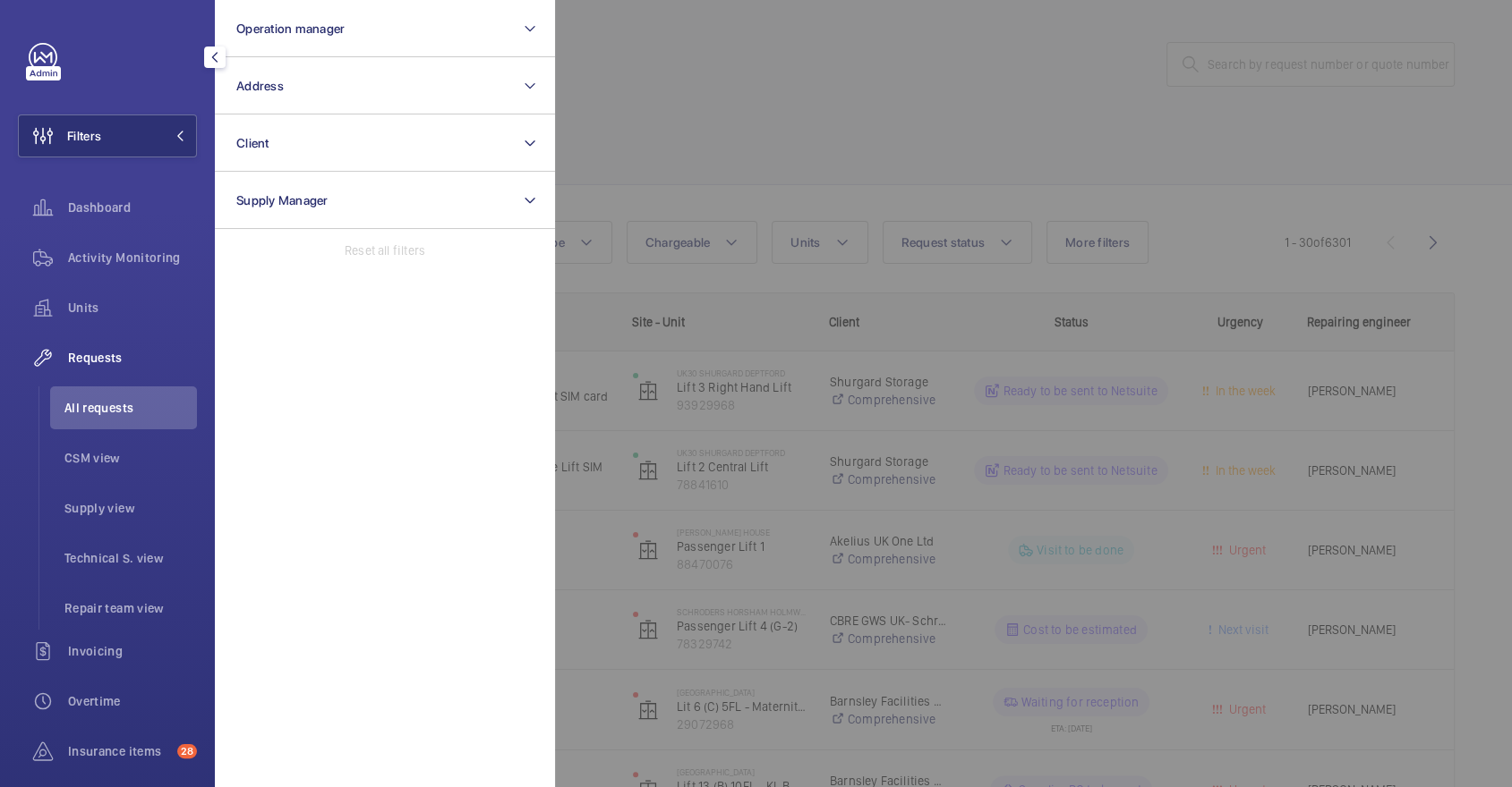
click at [778, 90] on div at bounding box center [1311, 394] width 1512 height 787
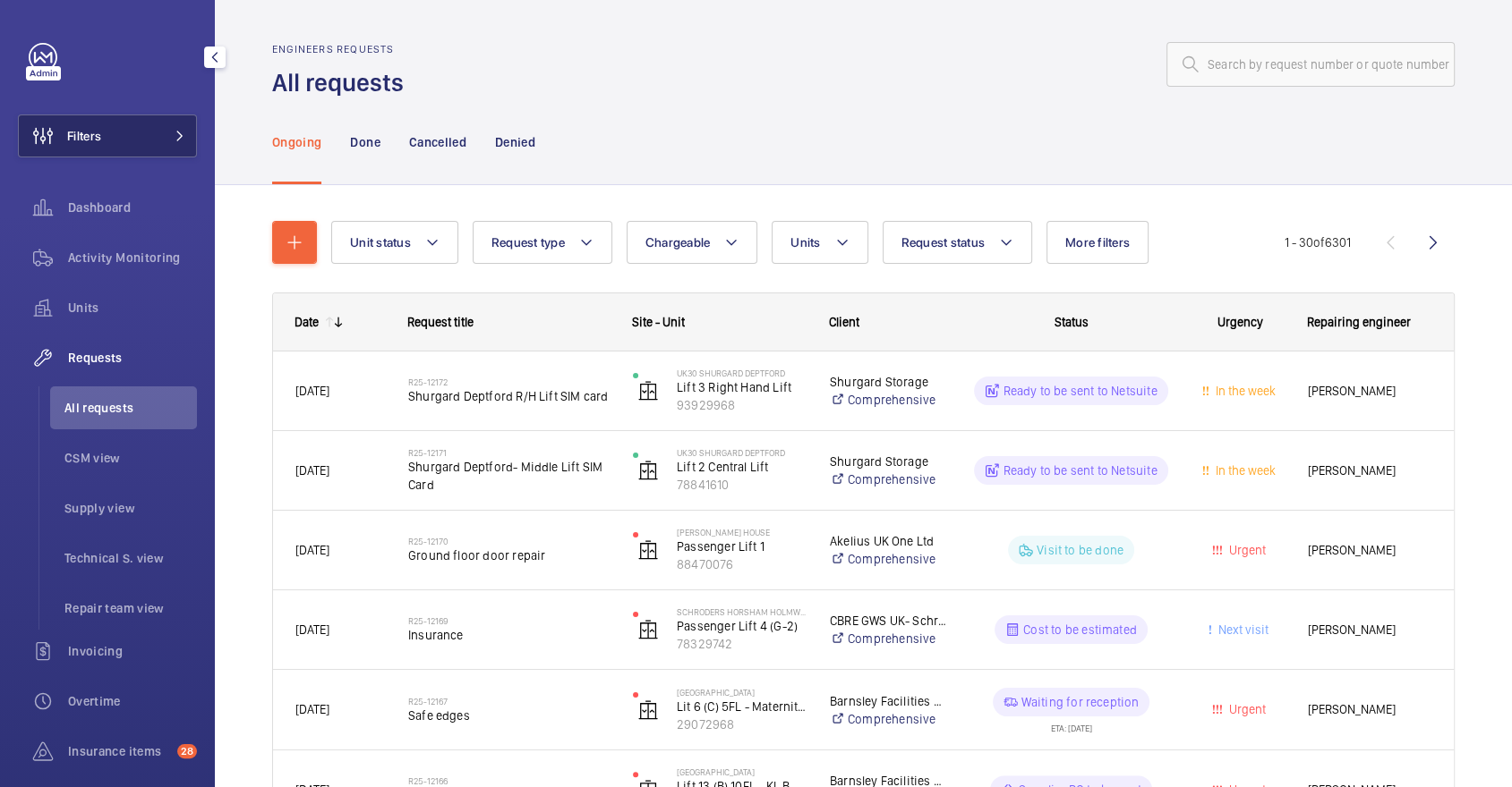
click at [149, 135] on button "Filters" at bounding box center [108, 136] width 179 height 43
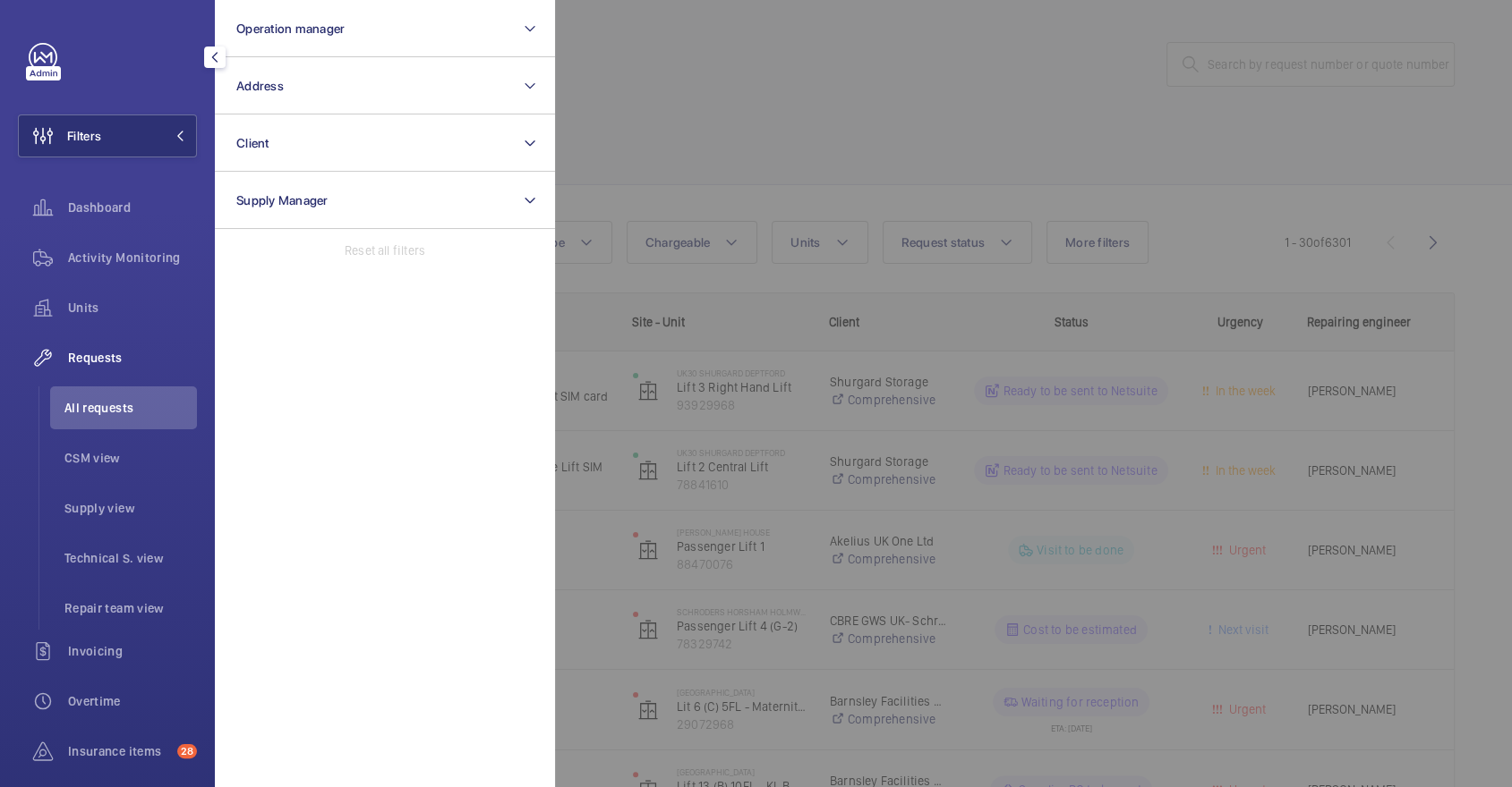
click at [795, 108] on div at bounding box center [1311, 394] width 1512 height 787
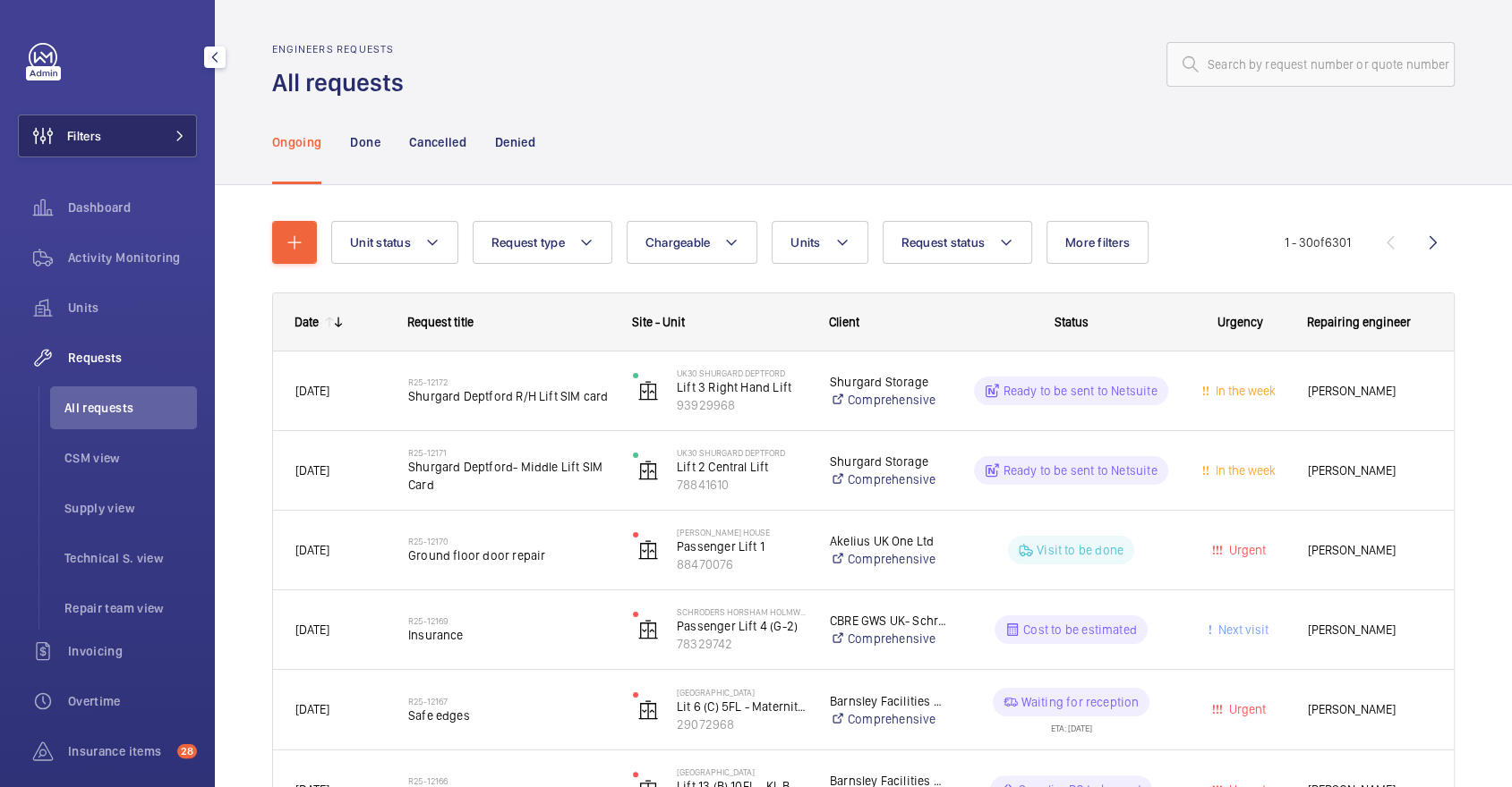
click at [166, 125] on button "Filters" at bounding box center [108, 136] width 179 height 43
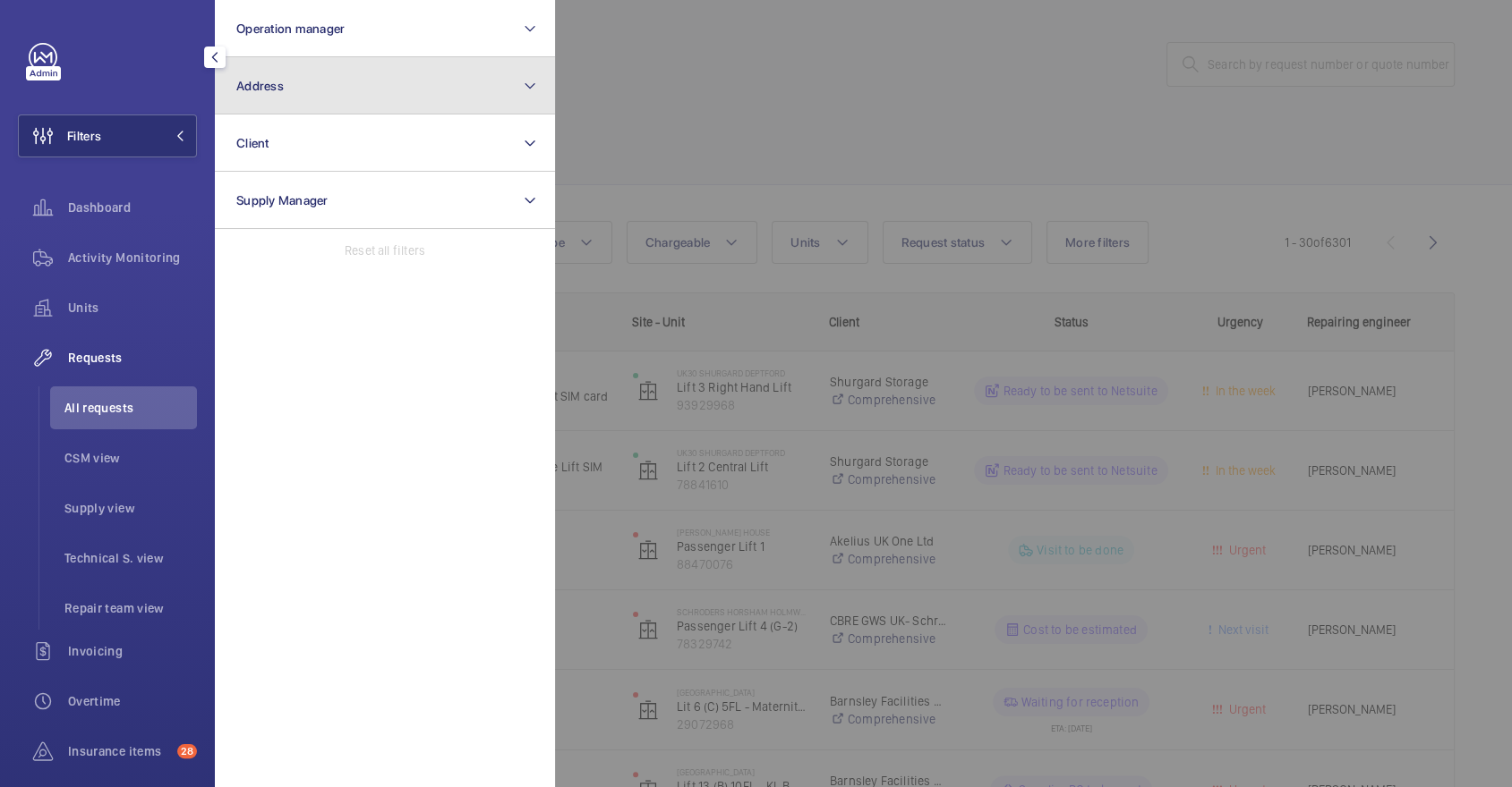
click at [324, 98] on button "Address" at bounding box center [385, 86] width 340 height 57
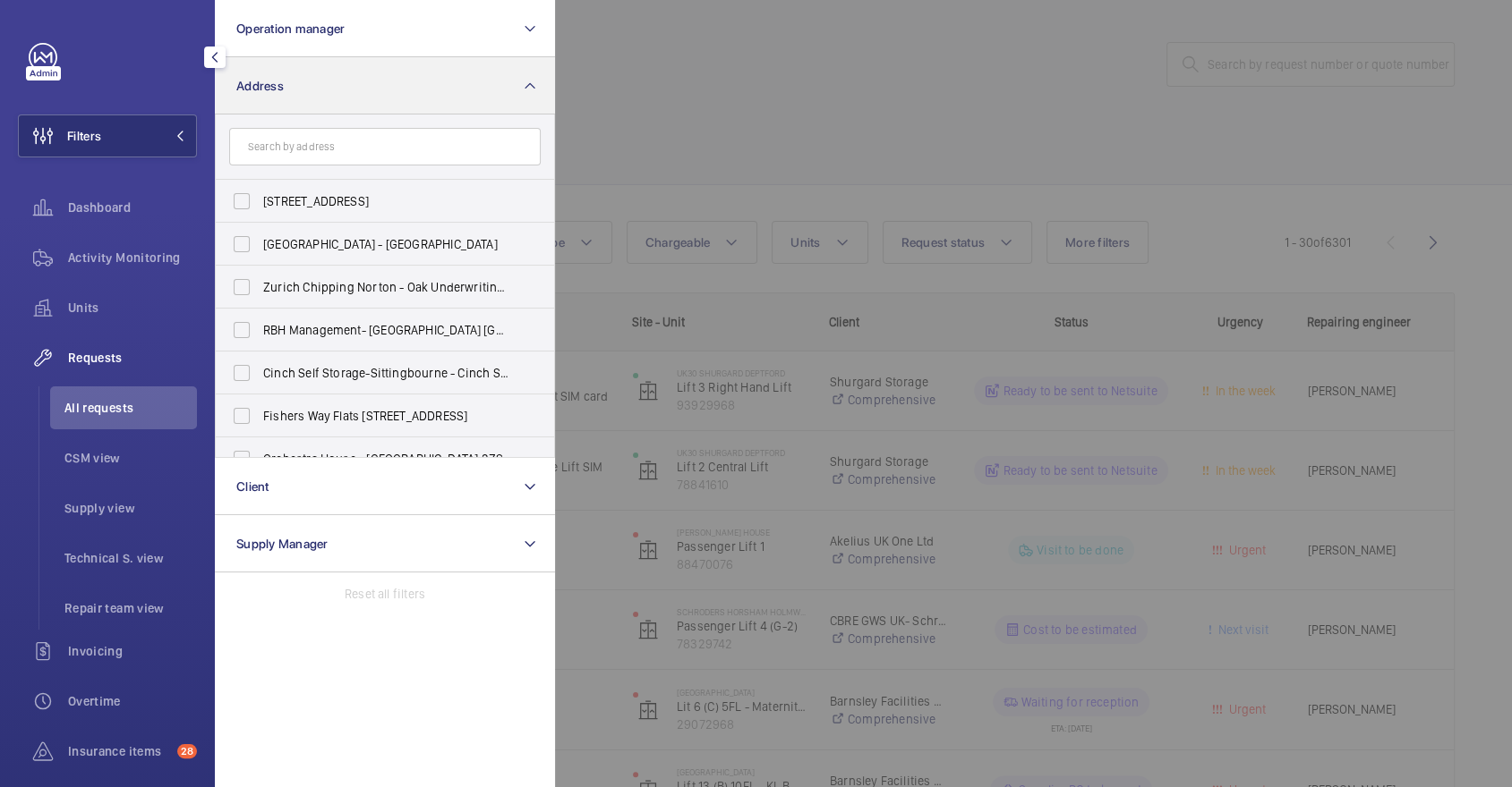
type input "c"
type input "s"
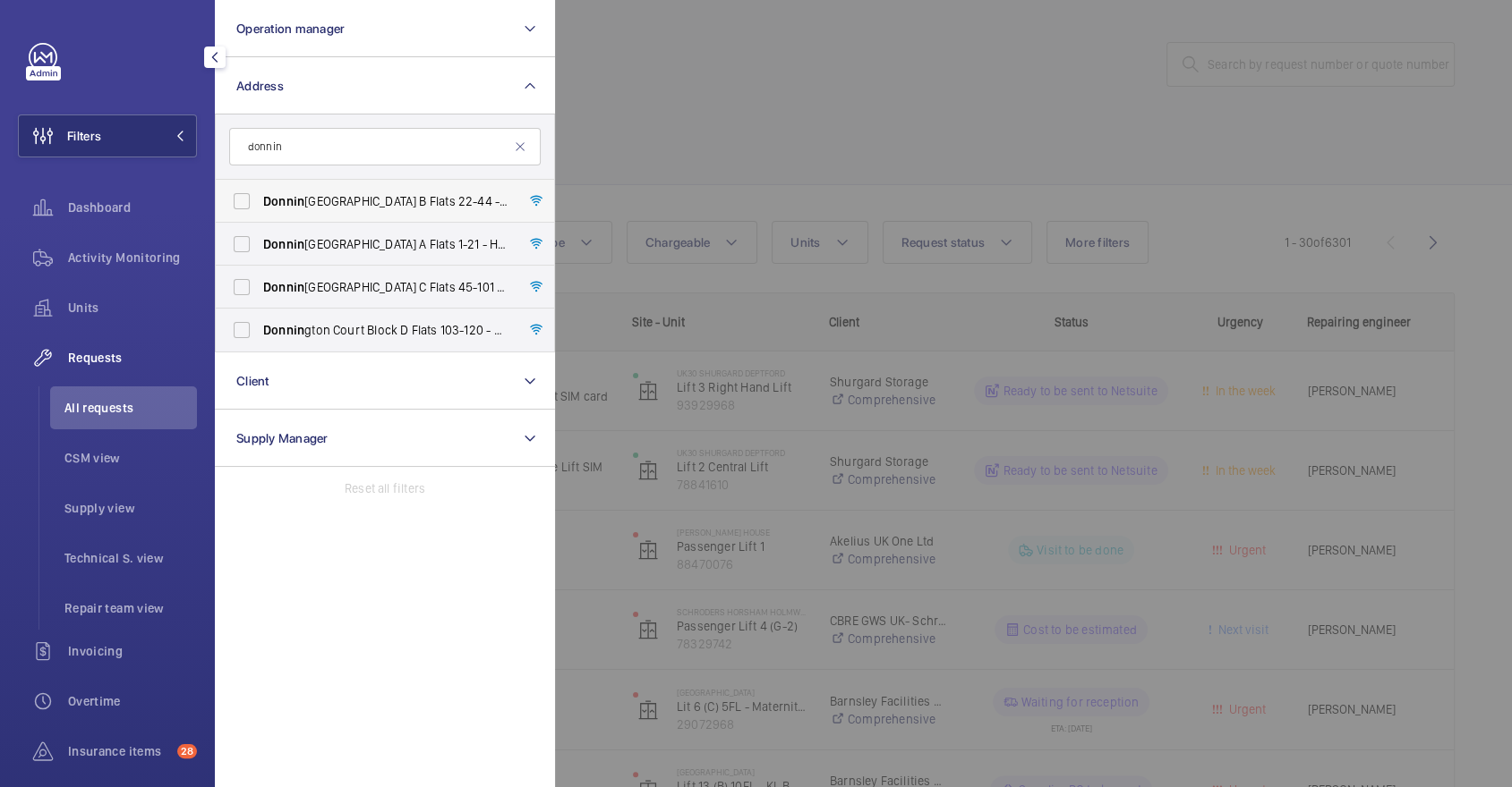
type input "donnin"
click at [348, 202] on span "Donnin gton Court Block B Flats 22-44 - High [STREET_ADDRESS]" at bounding box center [386, 202] width 246 height 18
click at [259, 202] on input "Donnin gton Court Block B Flats 22-44 - High [STREET_ADDRESS]" at bounding box center [242, 202] width 36 height 36
checkbox input "true"
click at [312, 241] on span "Donnin [GEOGRAPHIC_DATA] A Flats 1-21 - High Risk Building - Donnin gton [STREE…" at bounding box center [386, 245] width 246 height 18
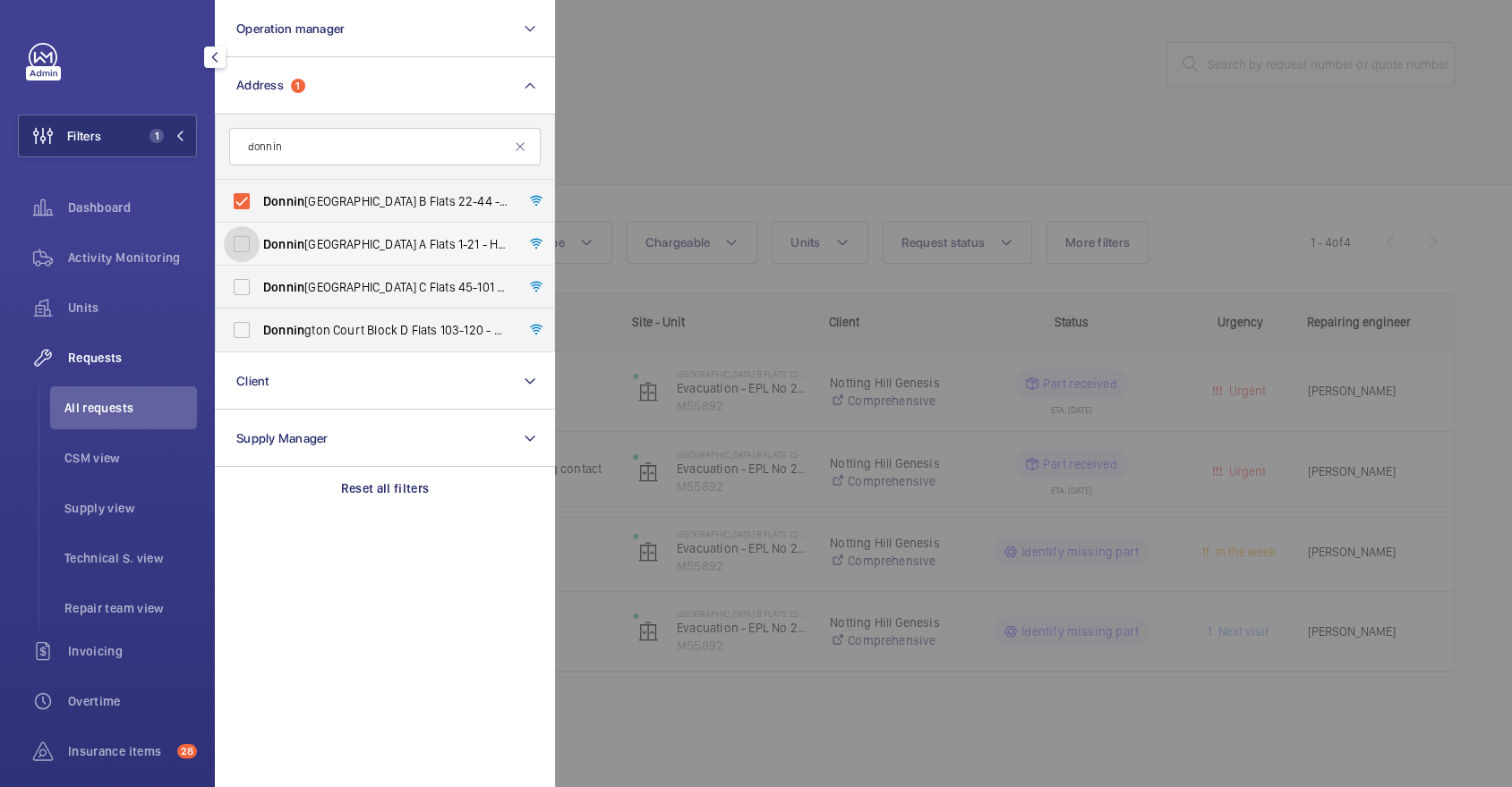
click at [259, 241] on input "Donnin [GEOGRAPHIC_DATA] A Flats 1-21 - High Risk Building - Donnin gton [STREE…" at bounding box center [242, 245] width 36 height 36
checkbox input "true"
click at [340, 266] on label "Donnin [GEOGRAPHIC_DATA] C Flats [STREET_ADDRESS]" at bounding box center [371, 287] width 311 height 43
click at [259, 269] on input "Donnin [GEOGRAPHIC_DATA] C Flats [STREET_ADDRESS]" at bounding box center [242, 287] width 36 height 36
checkbox input "true"
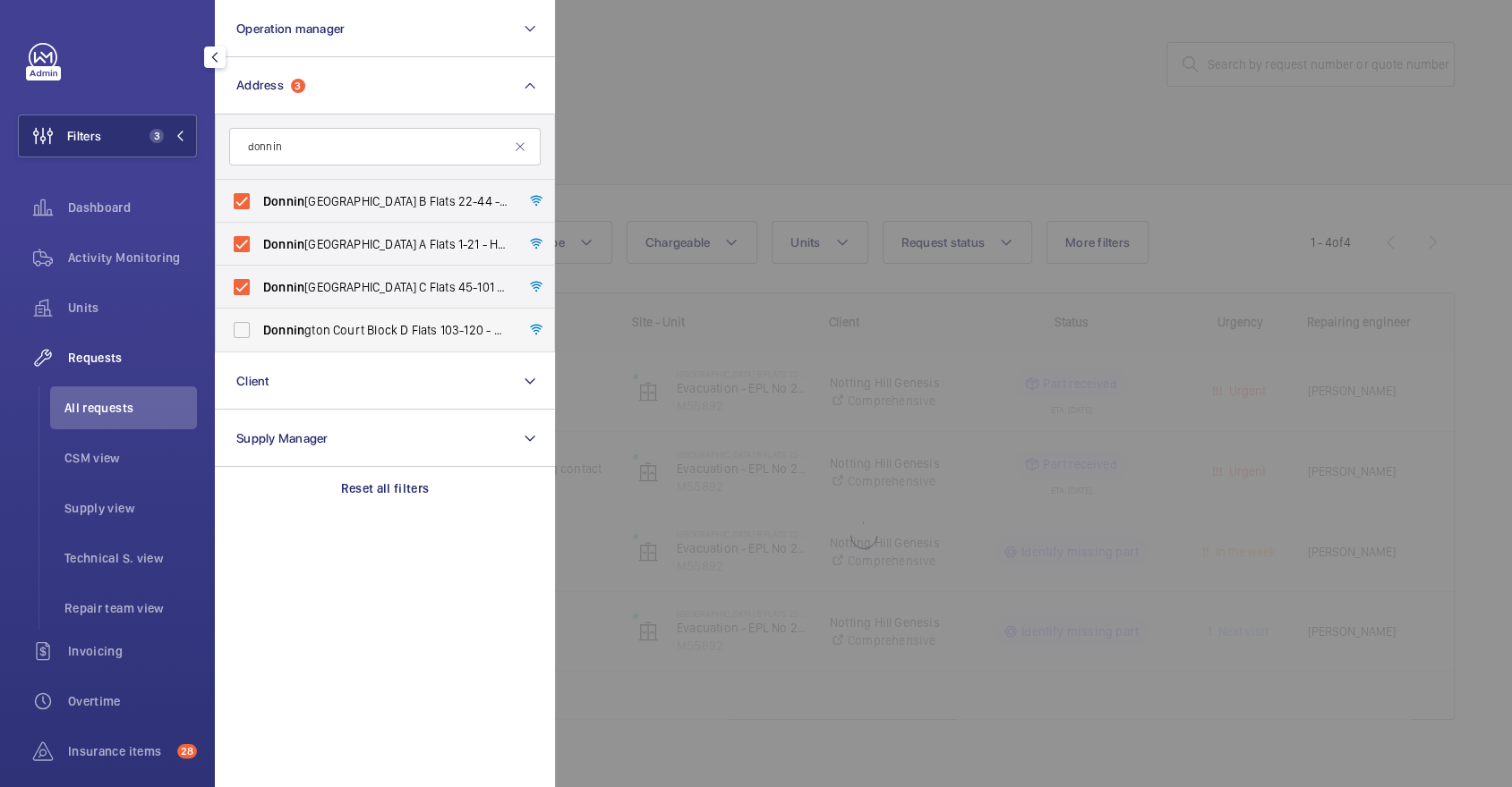
click at [346, 325] on span "Donnin gton Court Block D Flats [STREET_ADDRESS]" at bounding box center [386, 330] width 246 height 18
click at [259, 325] on input "Donnin gton Court Block D Flats [STREET_ADDRESS]" at bounding box center [242, 330] width 36 height 36
checkbox input "true"
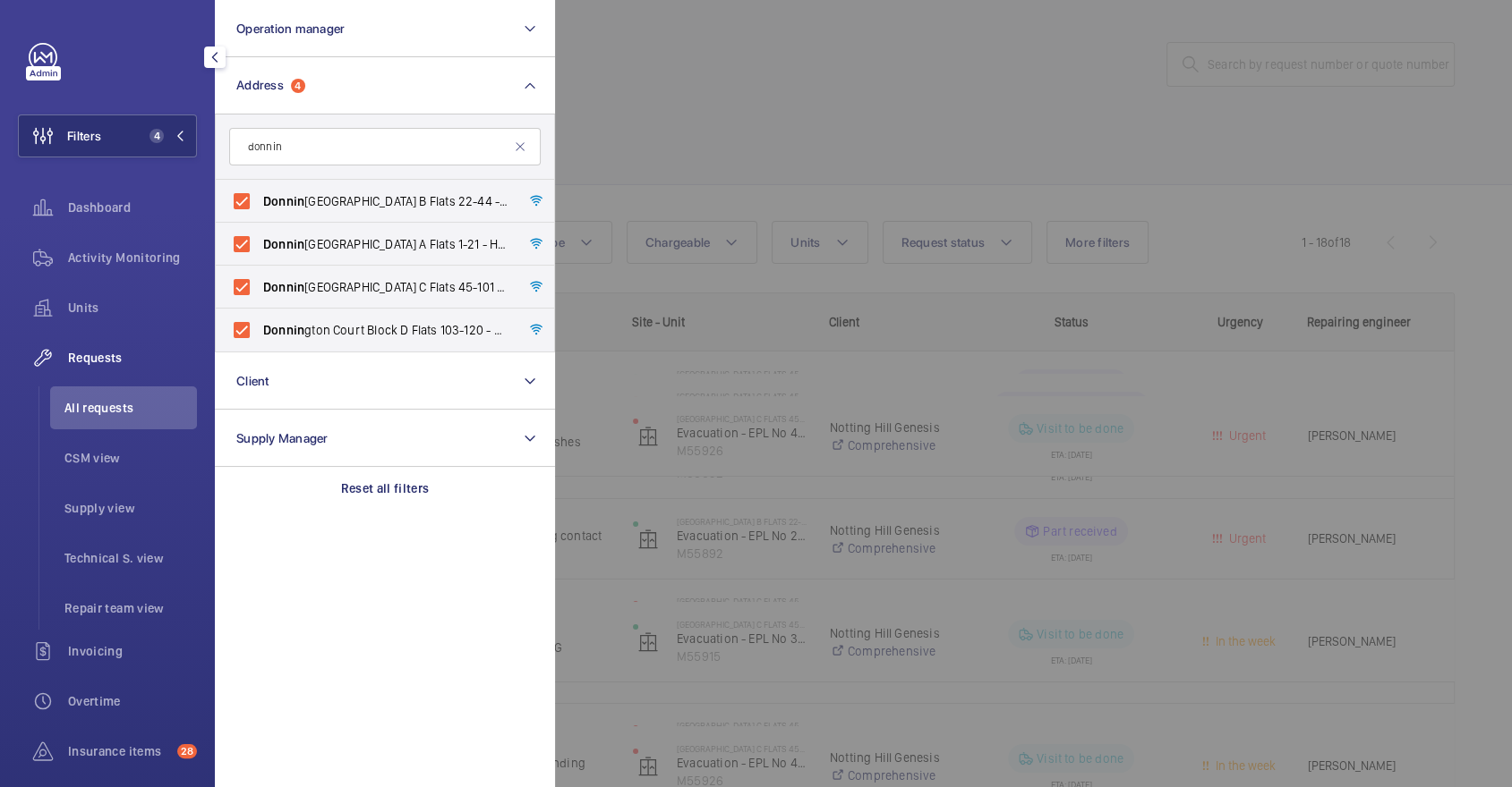
click at [725, 141] on div at bounding box center [1311, 394] width 1512 height 787
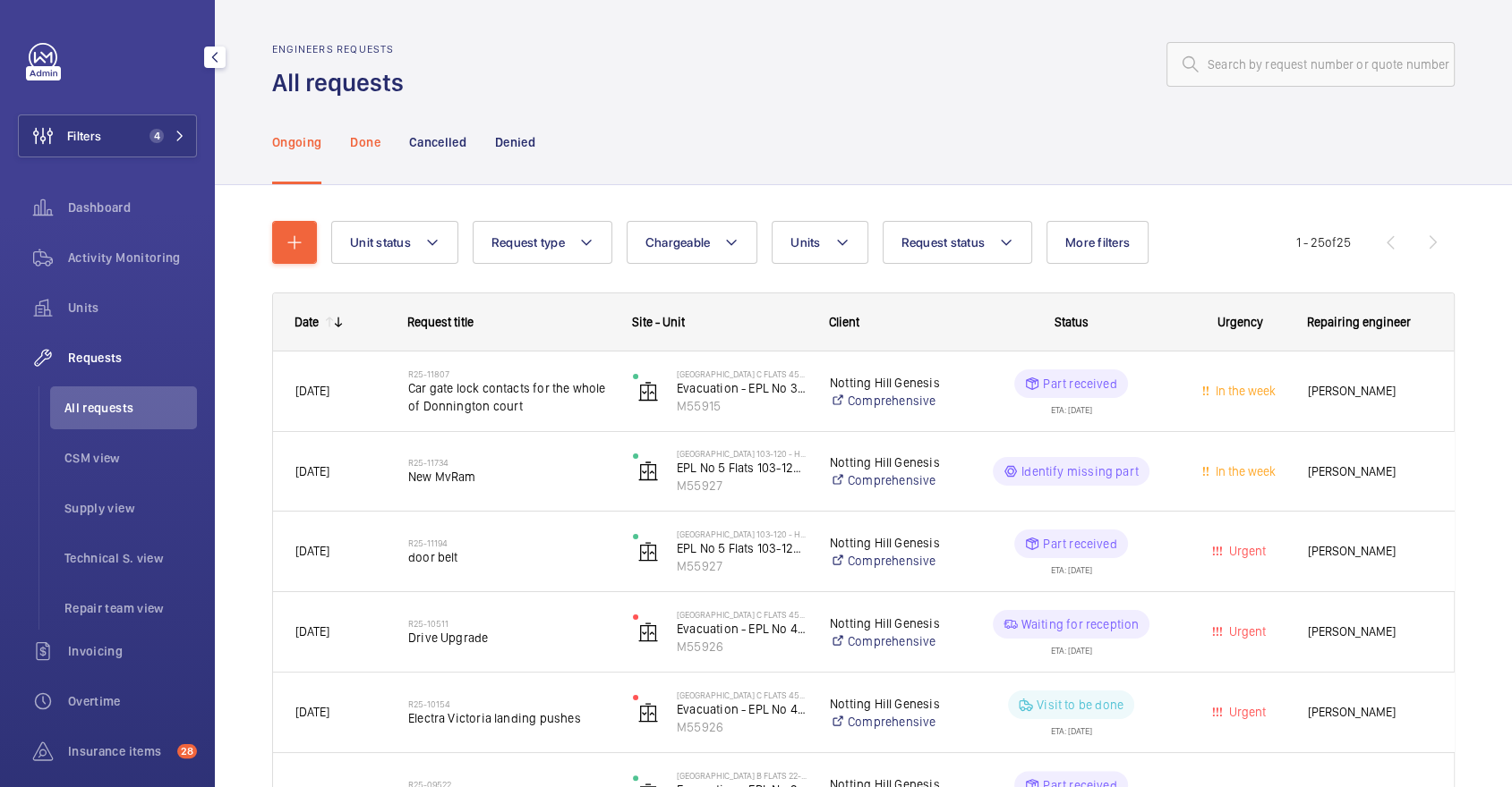
click at [361, 151] on p "Done" at bounding box center [364, 143] width 30 height 18
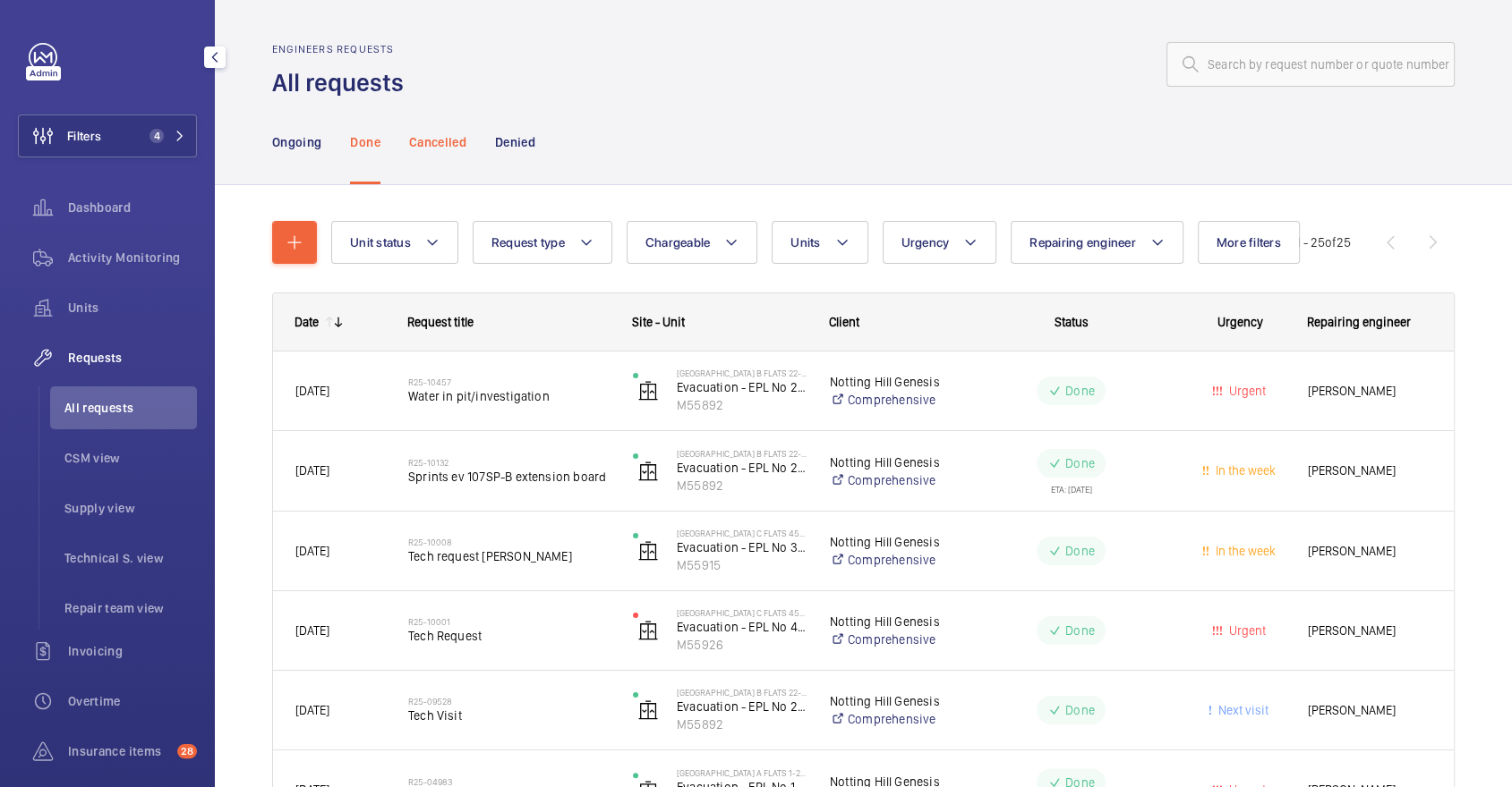
click at [425, 151] on div "Cancelled" at bounding box center [438, 142] width 57 height 85
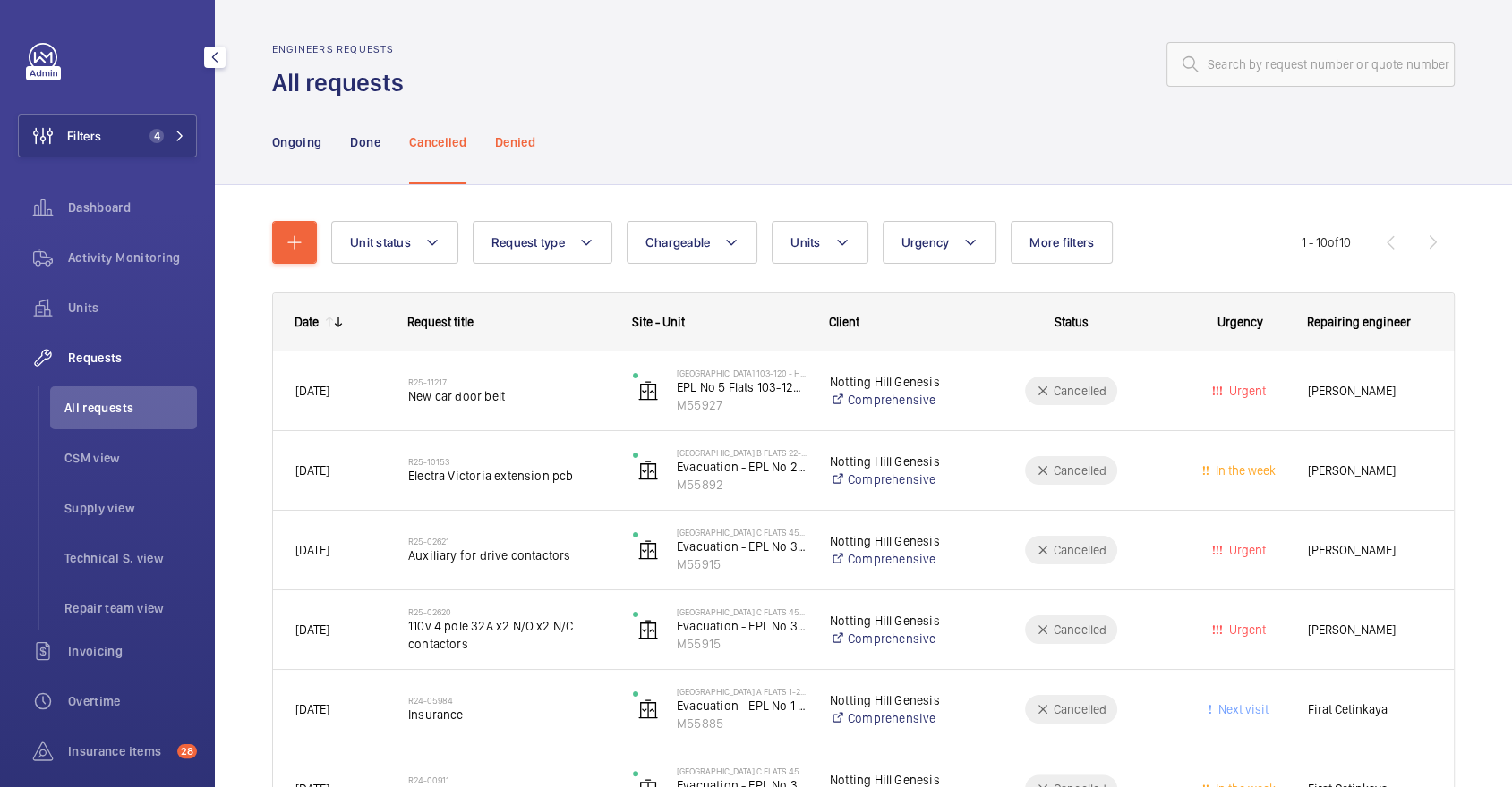
click at [517, 148] on p "Denied" at bounding box center [515, 143] width 40 height 18
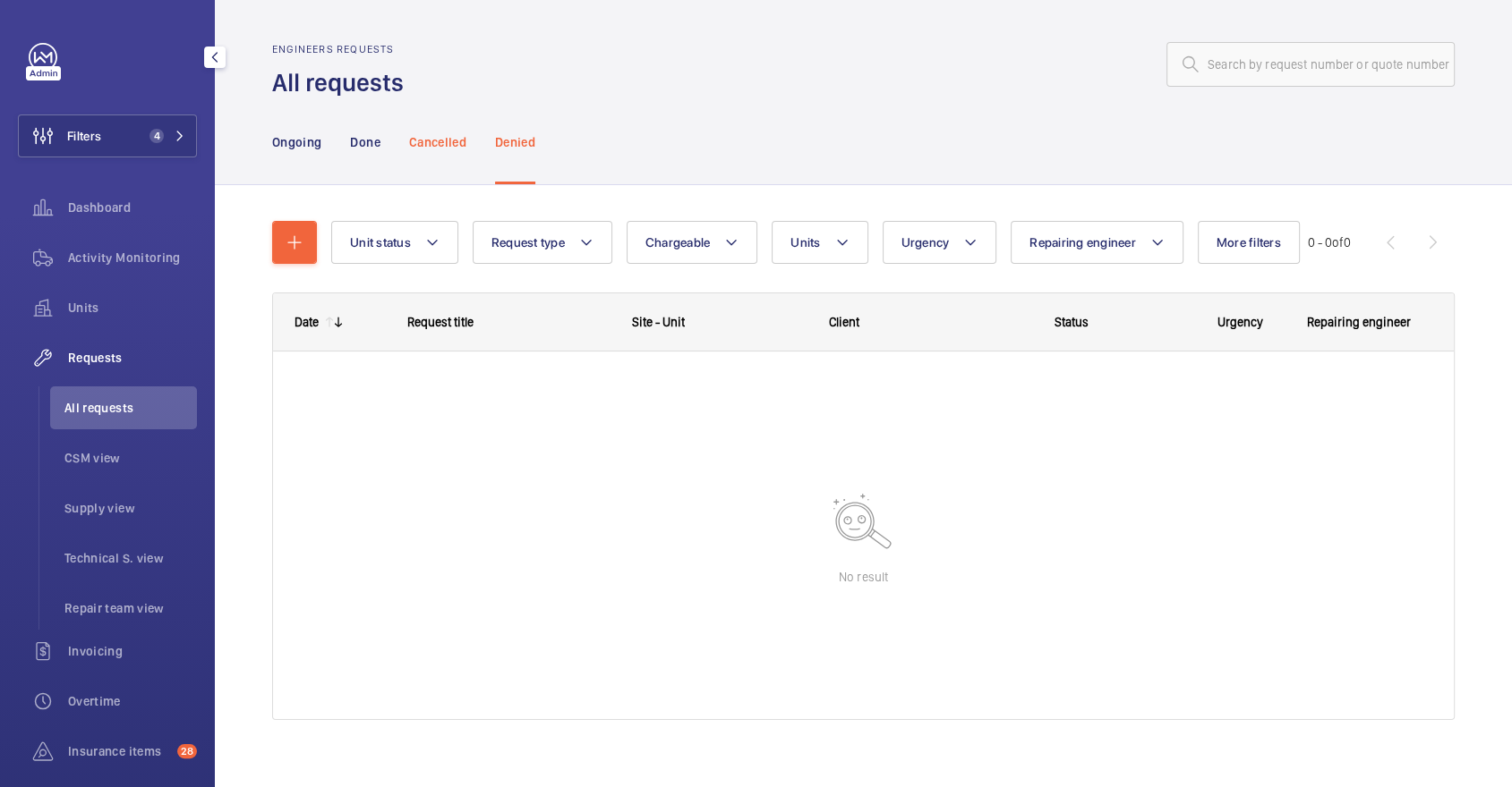
click at [435, 155] on div "Cancelled" at bounding box center [438, 142] width 57 height 85
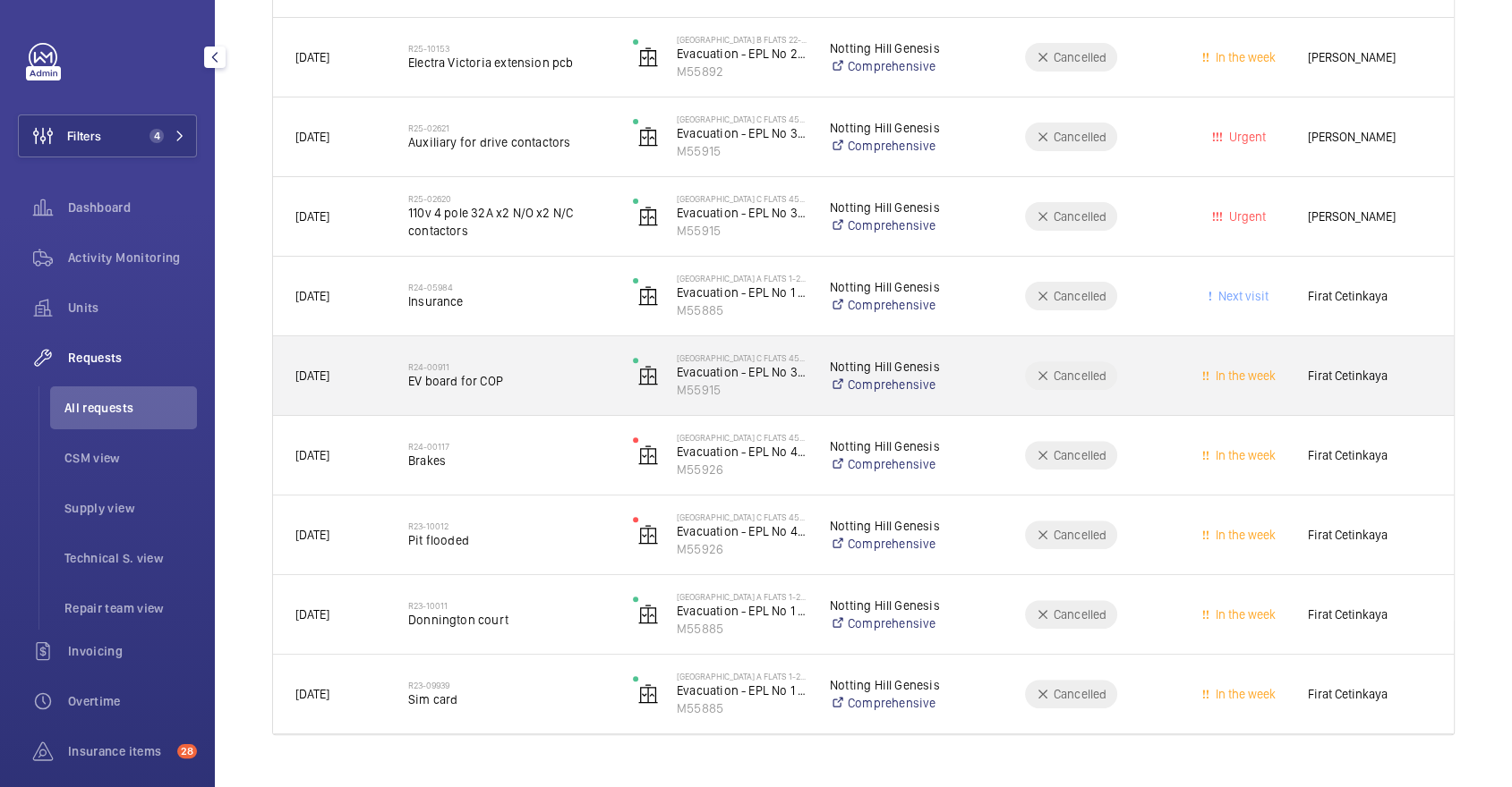
scroll to position [411, 0]
